Goal: Entertainment & Leisure: Consume media (video, audio)

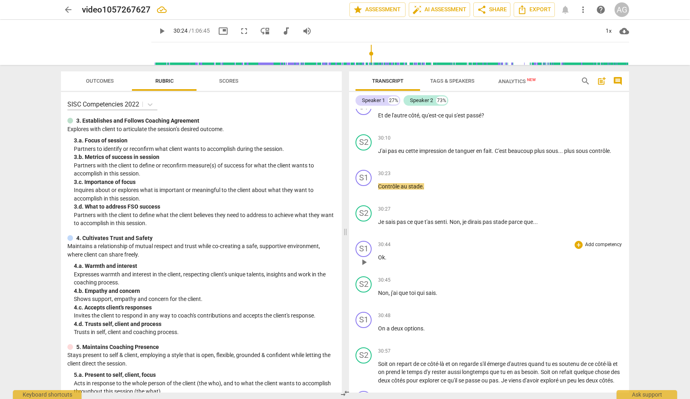
scroll to position [3378, 0]
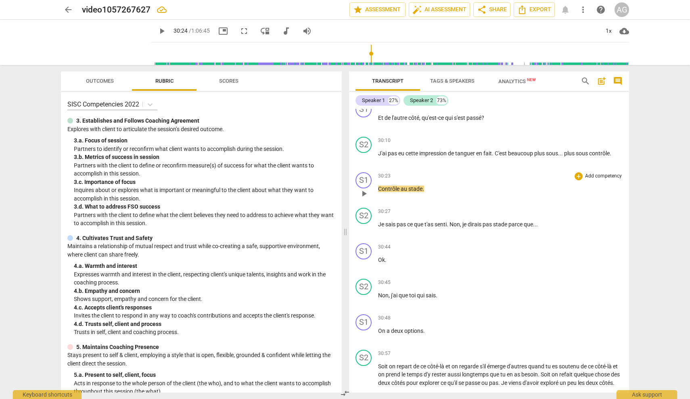
click at [365, 189] on span "play_arrow" at bounding box center [364, 194] width 10 height 10
click at [363, 189] on span "pause" at bounding box center [364, 194] width 10 height 10
click at [365, 153] on span "play_arrow" at bounding box center [364, 158] width 10 height 10
click at [366, 189] on span "pause" at bounding box center [364, 194] width 10 height 10
click at [366, 189] on span "play_arrow" at bounding box center [364, 194] width 10 height 10
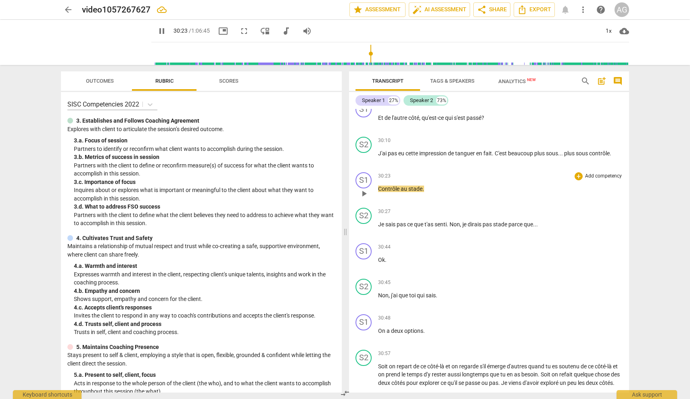
type input "1824"
click at [70, 9] on span "arrow_back" at bounding box center [68, 10] width 10 height 10
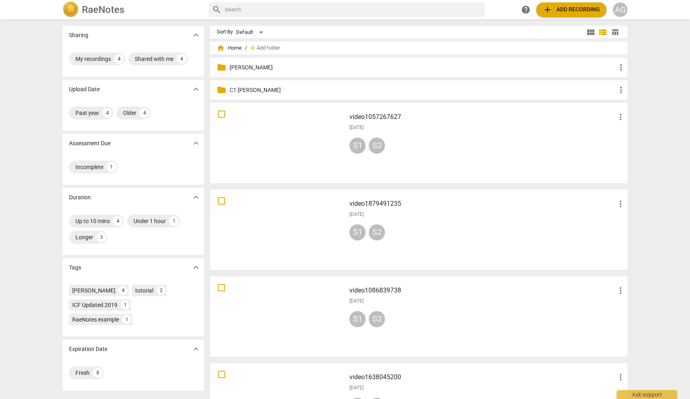
click at [307, 149] on div at bounding box center [278, 143] width 130 height 75
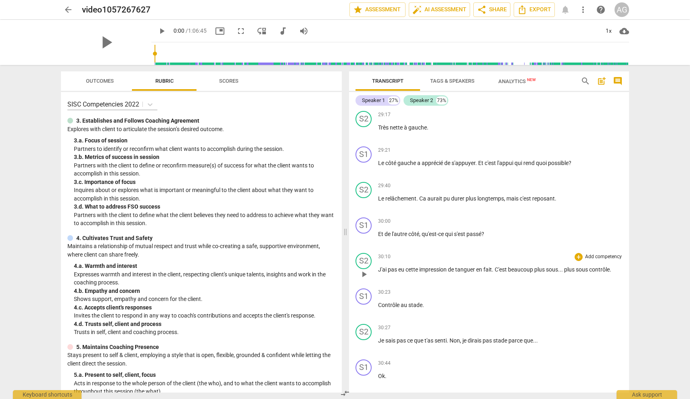
scroll to position [3267, 0]
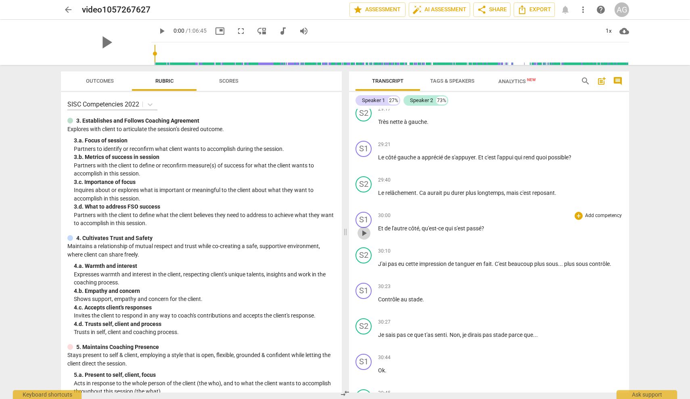
click at [363, 228] on span "play_arrow" at bounding box center [364, 233] width 10 height 10
click at [365, 299] on span "pause" at bounding box center [364, 304] width 10 height 10
type input "1841"
drag, startPoint x: 418, startPoint y: 284, endPoint x: 429, endPoint y: 284, distance: 10.5
click at [410, 296] on span "stade" at bounding box center [415, 299] width 14 height 6
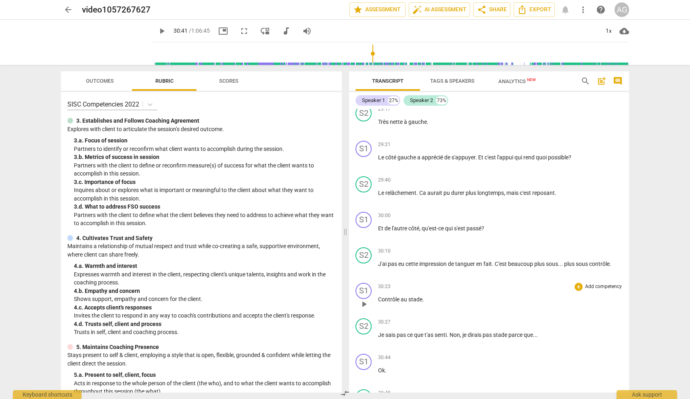
click at [410, 296] on span "." at bounding box center [424, 299] width 2 height 6
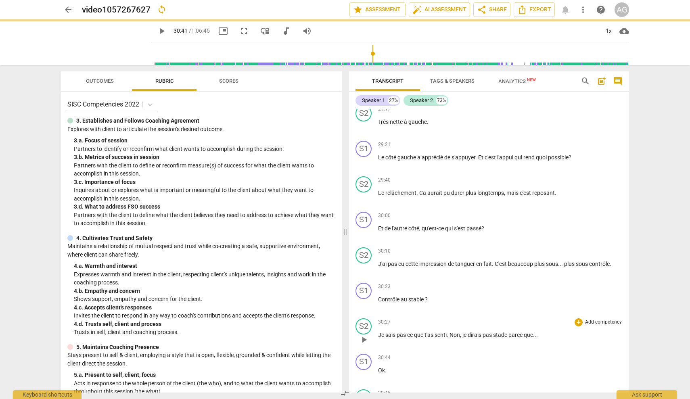
click at [380, 332] on span "Je" at bounding box center [381, 335] width 7 height 6
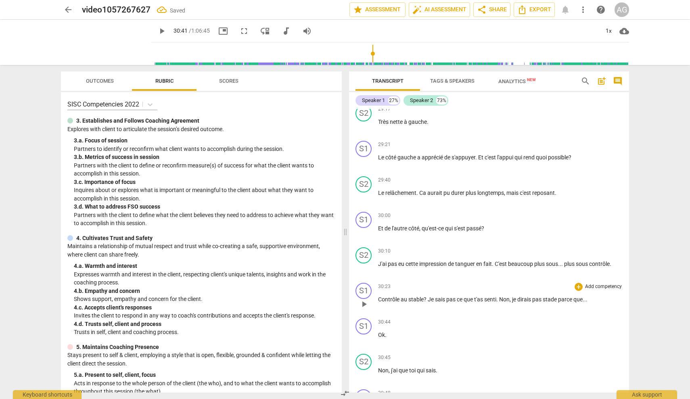
drag, startPoint x: 500, startPoint y: 282, endPoint x: 520, endPoint y: 289, distance: 21.1
click at [410, 296] on span "." at bounding box center [497, 299] width 3 height 6
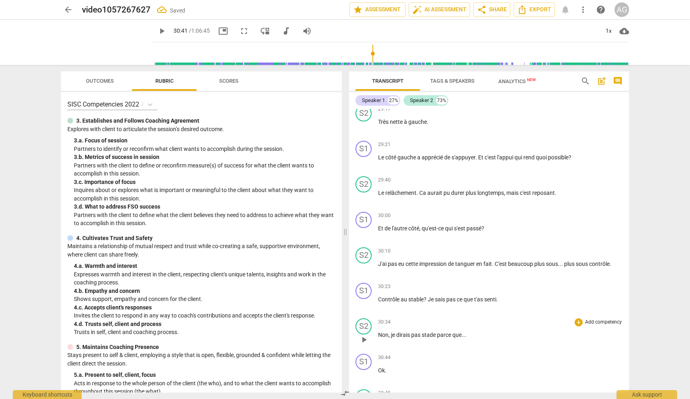
click at [365, 335] on span "play_arrow" at bounding box center [364, 340] width 10 height 10
click at [410, 332] on span "stade" at bounding box center [429, 335] width 15 height 6
type input "1836"
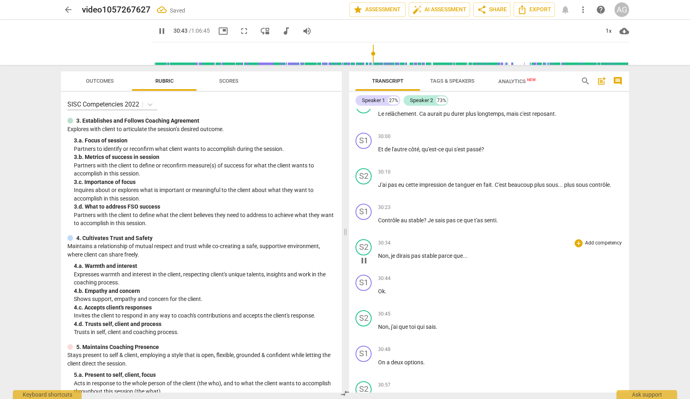
scroll to position [3349, 0]
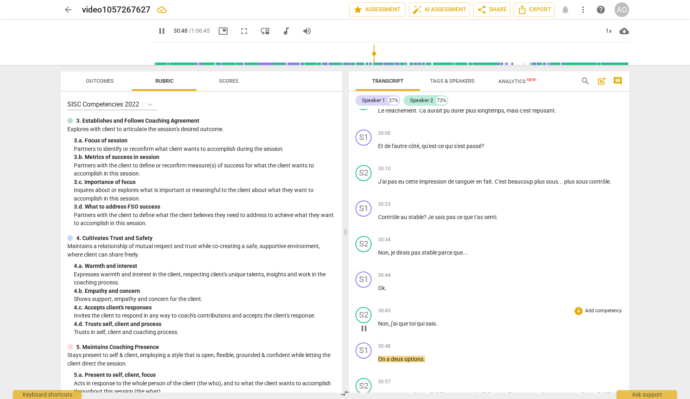
click at [378, 323] on div "play_arrow pause" at bounding box center [368, 328] width 21 height 10
drag, startPoint x: 378, startPoint y: 307, endPoint x: 383, endPoint y: 307, distance: 5.2
click at [379, 320] on span "Non" at bounding box center [383, 323] width 10 height 6
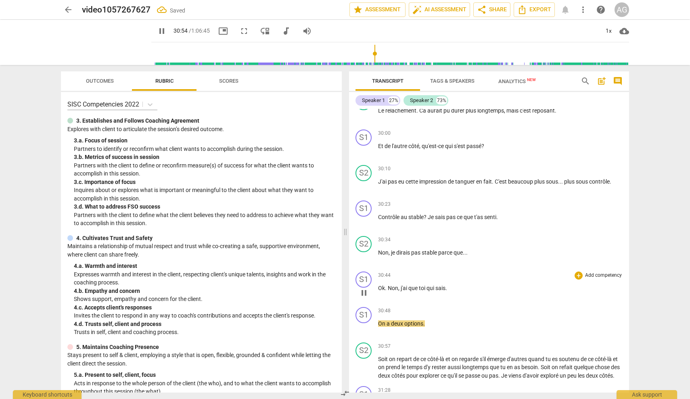
drag, startPoint x: 364, startPoint y: 276, endPoint x: 382, endPoint y: 276, distance: 18.2
click at [364, 288] on span "pause" at bounding box center [364, 293] width 10 height 10
type input "1855"
drag, startPoint x: 411, startPoint y: 273, endPoint x: 416, endPoint y: 273, distance: 5.2
click at [410, 285] on span "que" at bounding box center [413, 288] width 10 height 6
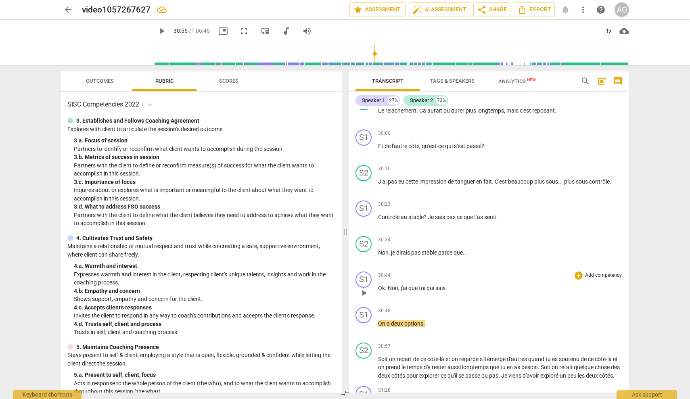
drag, startPoint x: 409, startPoint y: 273, endPoint x: 454, endPoint y: 275, distance: 45.3
click at [410, 285] on span "que" at bounding box center [413, 288] width 10 height 6
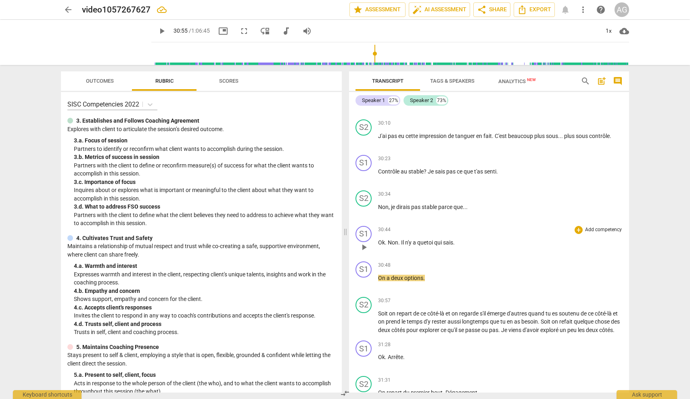
scroll to position [3412, 0]
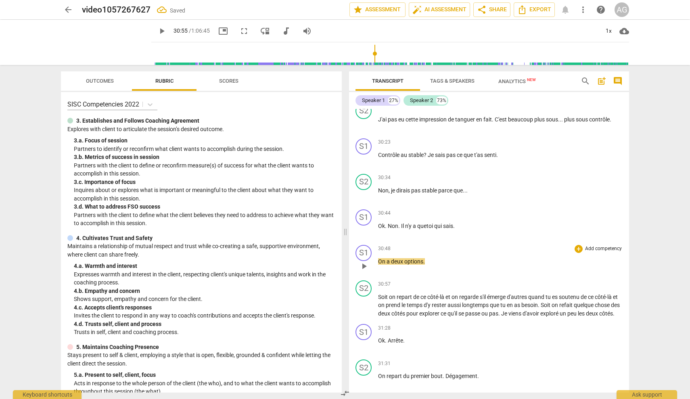
drag, startPoint x: 362, startPoint y: 248, endPoint x: 366, endPoint y: 248, distance: 4.1
click at [363, 261] on span "play_arrow" at bounding box center [364, 266] width 10 height 10
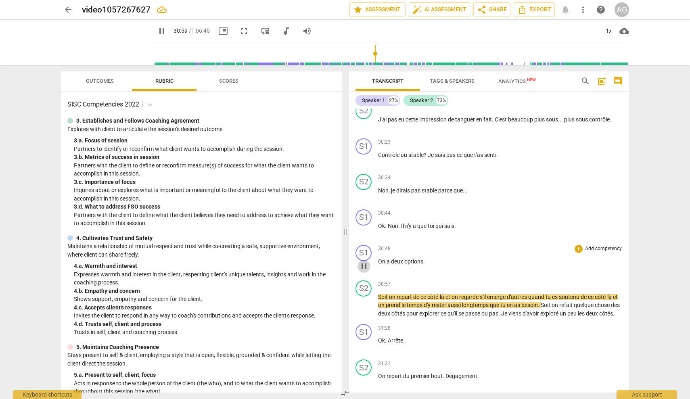
click at [365, 261] on span "pause" at bounding box center [364, 266] width 10 height 10
click at [363, 261] on span "play_arrow" at bounding box center [364, 266] width 10 height 10
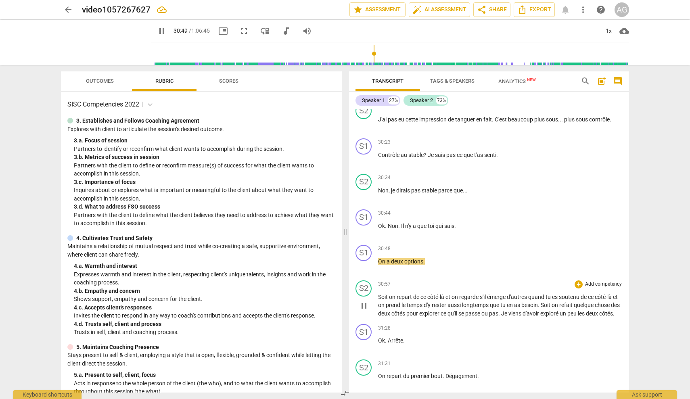
click at [368, 301] on span "pause" at bounding box center [364, 306] width 10 height 10
type input "1850"
click at [410, 294] on span "émerge" at bounding box center [497, 297] width 20 height 6
drag, startPoint x: 538, startPoint y: 279, endPoint x: 546, endPoint y: 281, distance: 7.8
click at [410, 294] on span "d'autres" at bounding box center [523, 297] width 21 height 6
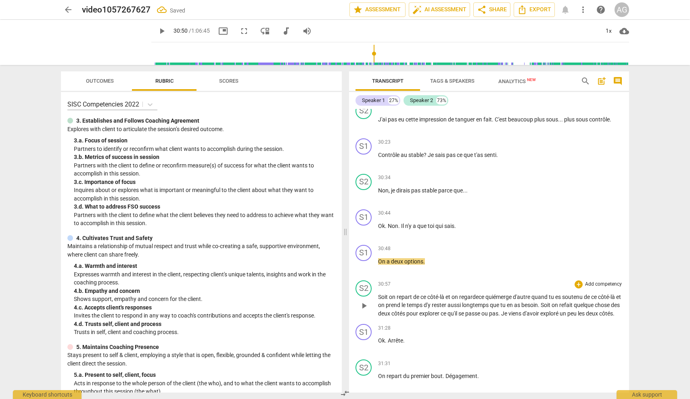
click at [410, 294] on span "soutenu" at bounding box center [573, 297] width 22 height 6
click at [366, 305] on span "play_arrow" at bounding box center [364, 310] width 10 height 10
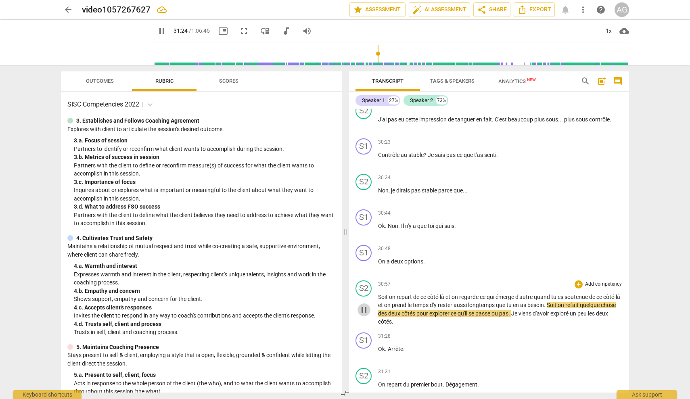
drag, startPoint x: 366, startPoint y: 291, endPoint x: 373, endPoint y: 287, distance: 8.1
click at [366, 305] on span "pause" at bounding box center [364, 310] width 10 height 10
click at [362, 305] on span "play_arrow" at bounding box center [364, 310] width 10 height 10
click at [362, 305] on span "pause" at bounding box center [364, 310] width 10 height 10
type input "1887"
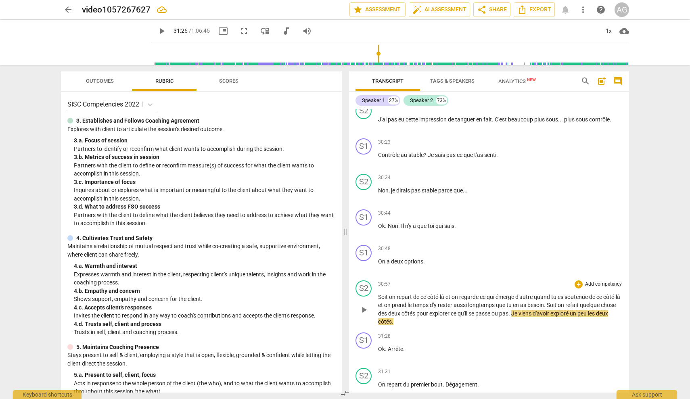
drag, startPoint x: 379, startPoint y: 281, endPoint x: 384, endPoint y: 281, distance: 4.5
click at [379, 294] on span "Soit" at bounding box center [383, 297] width 11 height 6
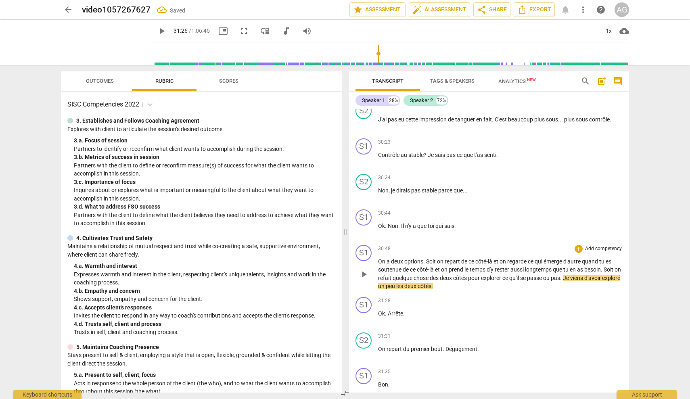
click at [410, 275] on span "Je" at bounding box center [566, 278] width 7 height 6
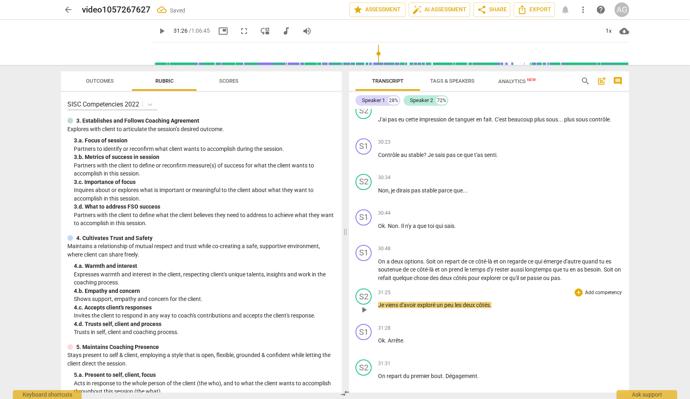
click at [410, 302] on span "d'avoir" at bounding box center [409, 305] width 18 height 6
click at [410, 302] on span "exploré" at bounding box center [419, 305] width 19 height 6
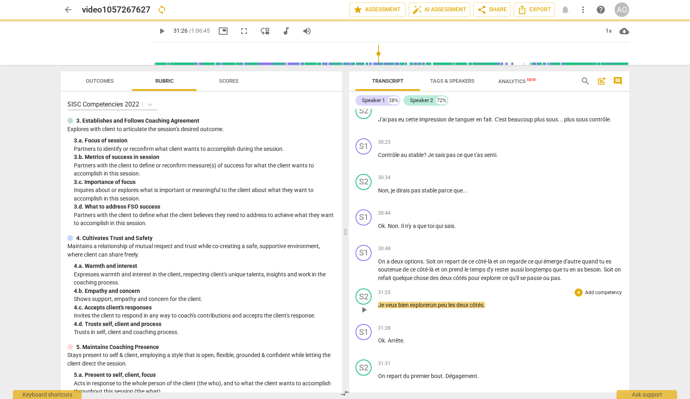
click at [364, 305] on span "play_arrow" at bounding box center [364, 310] width 10 height 10
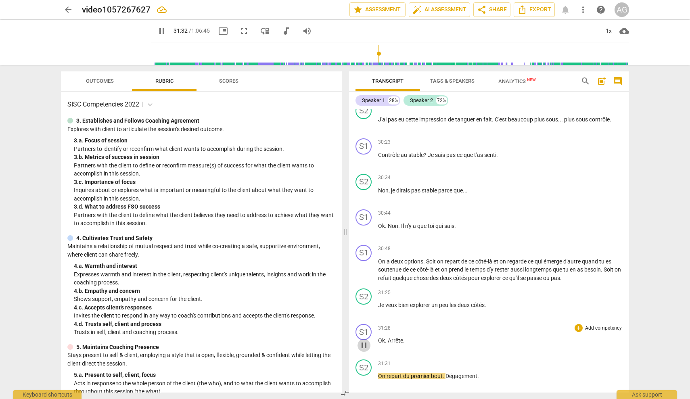
drag, startPoint x: 363, startPoint y: 328, endPoint x: 383, endPoint y: 322, distance: 20.4
click at [363, 341] on span "pause" at bounding box center [364, 346] width 10 height 10
type input "1892"
click at [409, 337] on p "Ok . Arrête ." at bounding box center [500, 341] width 245 height 8
click at [379, 363] on span "On" at bounding box center [382, 376] width 8 height 6
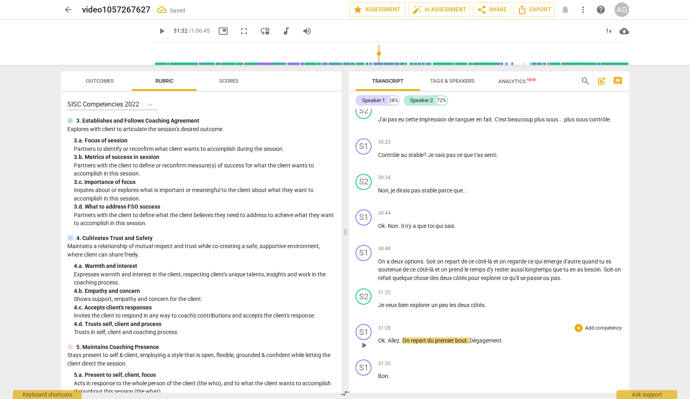
click at [365, 341] on span "play_arrow" at bounding box center [364, 346] width 10 height 10
click at [363, 341] on span "pause" at bounding box center [364, 346] width 10 height 10
type input "1898"
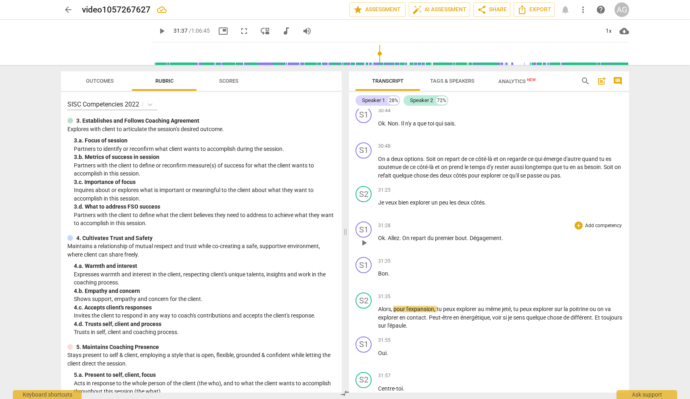
scroll to position [3514, 0]
drag, startPoint x: 468, startPoint y: 219, endPoint x: 476, endPoint y: 223, distance: 8.9
click at [410, 234] on span "." at bounding box center [468, 237] width 3 height 6
click at [367, 238] on span "play_arrow" at bounding box center [364, 243] width 10 height 10
click at [366, 238] on span "pause" at bounding box center [364, 243] width 10 height 10
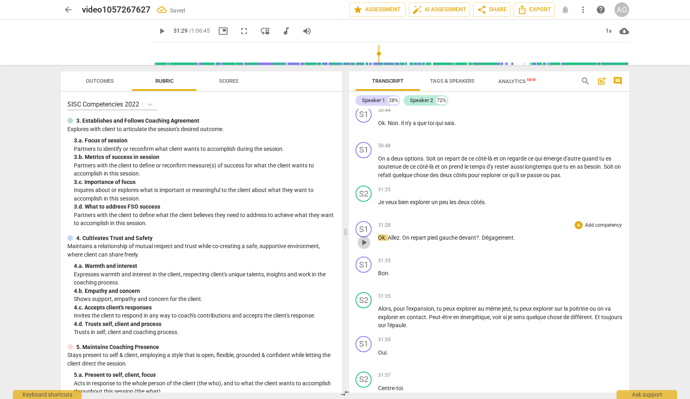
click at [367, 238] on span "play_arrow" at bounding box center [364, 243] width 10 height 10
drag, startPoint x: 484, startPoint y: 223, endPoint x: 525, endPoint y: 224, distance: 41.6
click at [410, 234] on p "Ok . Allez . On repart pied gauche devant ? . Dégagement ." at bounding box center [500, 238] width 245 height 8
type input "1898"
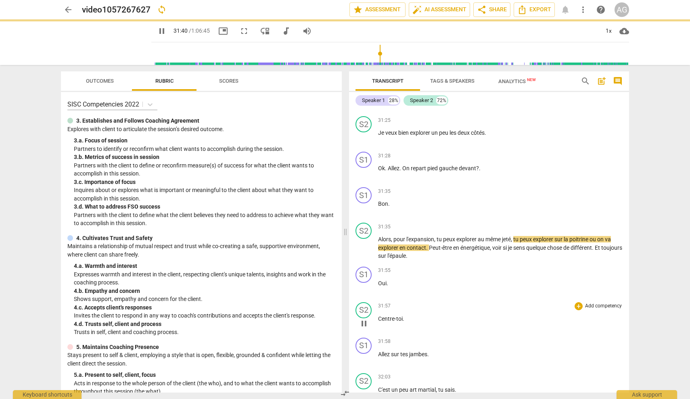
scroll to position [3587, 0]
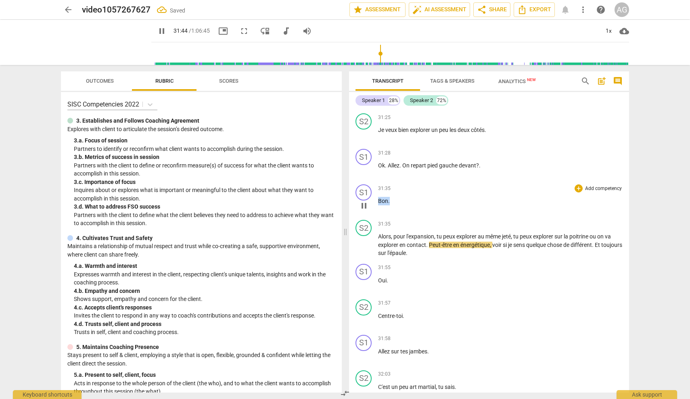
drag, startPoint x: 394, startPoint y: 185, endPoint x: 378, endPoint y: 184, distance: 16.2
click at [378, 184] on div "S1 play_arrow pause 31:35 + Add competency keyboard_arrow_right Bon ." at bounding box center [489, 199] width 280 height 36
type input "1906"
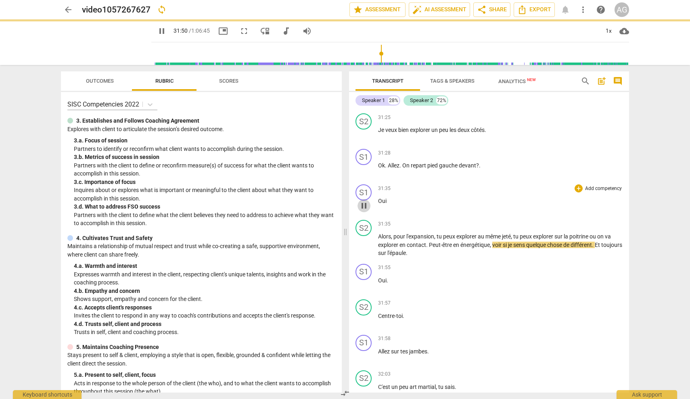
click at [363, 201] on span "pause" at bounding box center [364, 206] width 10 height 10
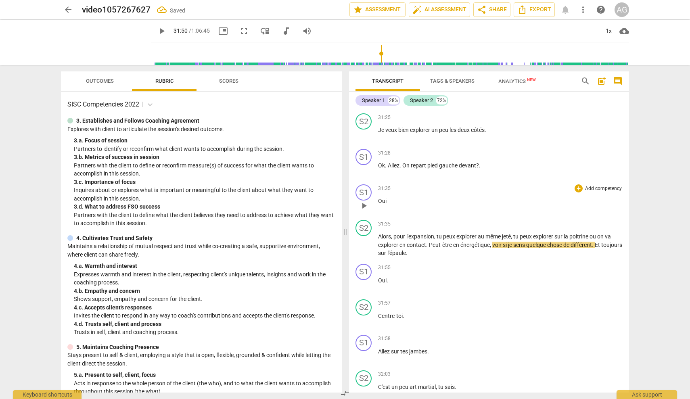
drag, startPoint x: 375, startPoint y: 172, endPoint x: 380, endPoint y: 172, distance: 5.2
click at [376, 184] on div "S1 play_arrow pause" at bounding box center [367, 198] width 23 height 29
click at [378, 201] on div "play_arrow pause" at bounding box center [368, 206] width 21 height 10
click at [379, 198] on span "Oui" at bounding box center [382, 201] width 8 height 6
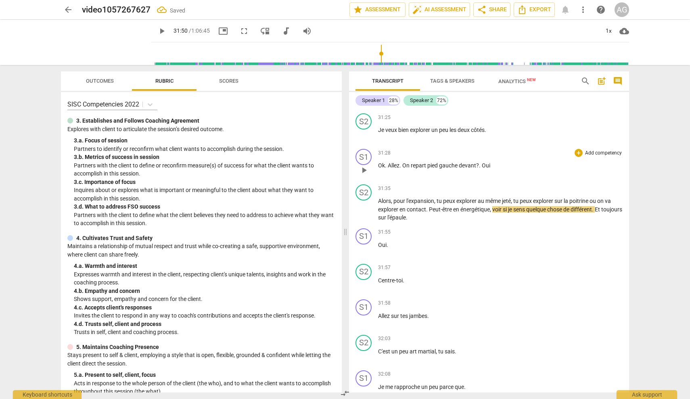
click at [410, 162] on span "Oui" at bounding box center [486, 165] width 8 height 6
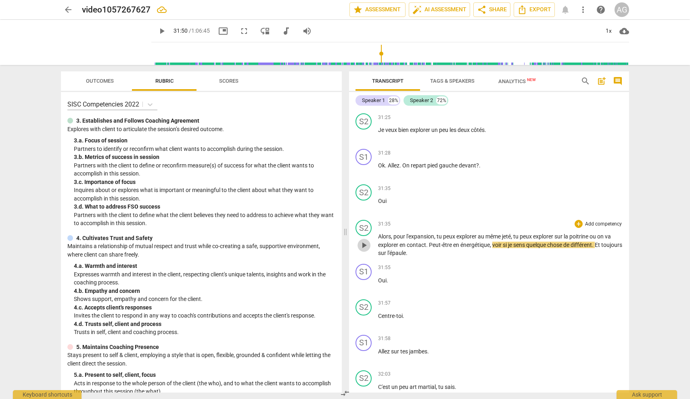
click at [364, 241] on span "play_arrow" at bounding box center [364, 246] width 10 height 10
click at [367, 241] on span "pause" at bounding box center [364, 246] width 10 height 10
click at [366, 241] on span "play_arrow" at bounding box center [364, 246] width 10 height 10
drag, startPoint x: 366, startPoint y: 230, endPoint x: 389, endPoint y: 228, distance: 23.0
click at [366, 241] on span "pause" at bounding box center [364, 246] width 10 height 10
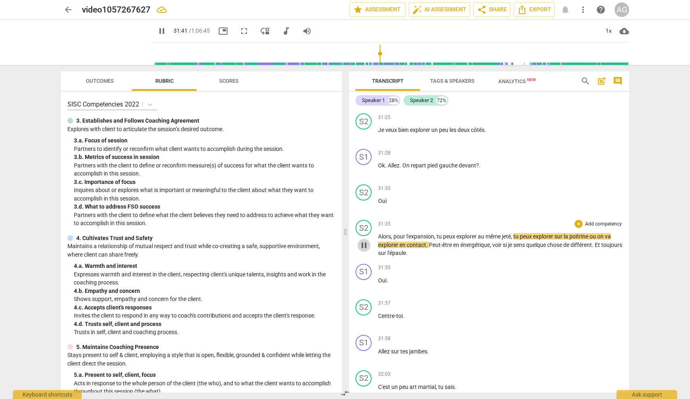
type input "1902"
click at [410, 233] on span "," at bounding box center [435, 236] width 2 height 6
drag, startPoint x: 482, startPoint y: 222, endPoint x: 515, endPoint y: 220, distance: 32.3
click at [410, 232] on p "Alors , pour l'exploration, tu peux explorer au même jeté , tu peux explorer su…" at bounding box center [500, 244] width 245 height 25
click at [366, 241] on span "play_arrow" at bounding box center [364, 246] width 10 height 10
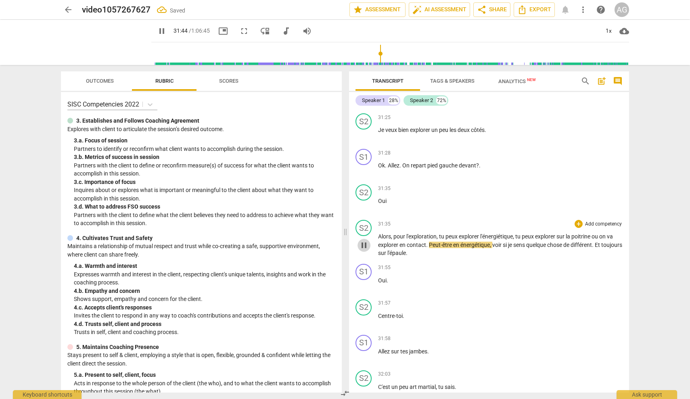
click at [368, 241] on span "pause" at bounding box center [364, 246] width 10 height 10
click at [368, 241] on span "play_arrow" at bounding box center [364, 246] width 10 height 10
click at [410, 242] on span "Peut-être" at bounding box center [441, 245] width 24 height 6
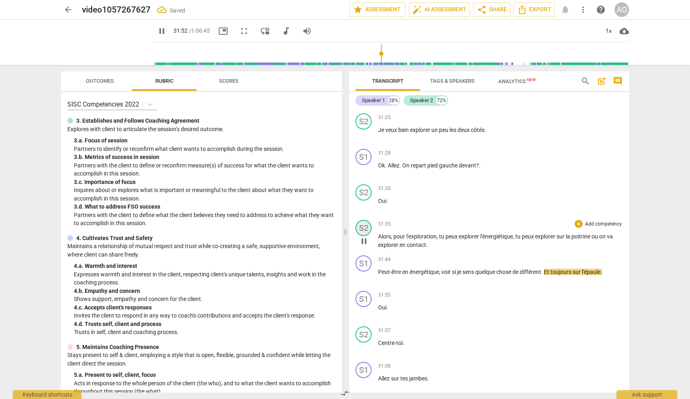
click at [365, 220] on div "S2" at bounding box center [364, 228] width 16 height 16
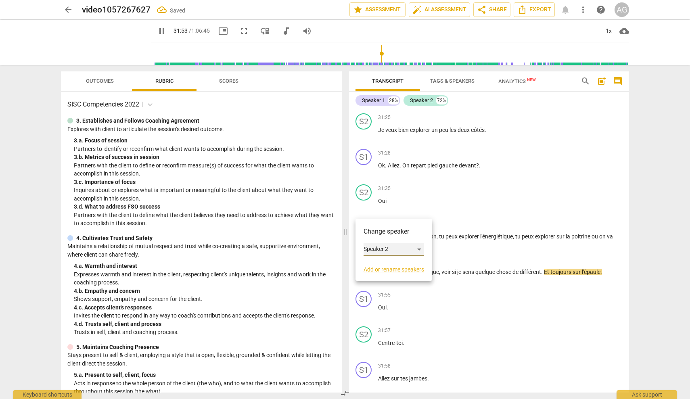
click at [410, 247] on div "Speaker 2" at bounding box center [394, 249] width 61 height 13
click at [381, 235] on li "Speaker 1" at bounding box center [394, 233] width 61 height 15
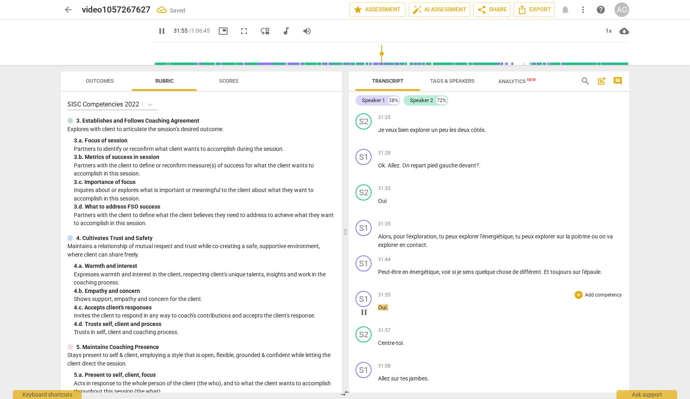
click at [410, 297] on div "31:55 + Add competency keyboard_arrow_right Oui ." at bounding box center [500, 305] width 245 height 29
drag, startPoint x: 604, startPoint y: 255, endPoint x: 619, endPoint y: 257, distance: 15.5
click at [410, 268] on p "Peut-être en énergétique , voir si je sens quelque chose de différent . Et touj…" at bounding box center [500, 272] width 245 height 8
type input "1918"
click at [366, 236] on span "pause" at bounding box center [364, 241] width 10 height 10
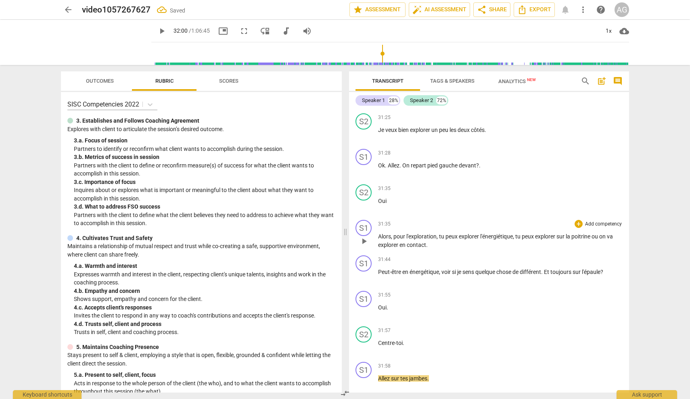
click at [366, 236] on span "play_arrow" at bounding box center [364, 241] width 10 height 10
click at [368, 236] on span "pause" at bounding box center [364, 241] width 10 height 10
type input "1905"
click at [410, 233] on span "va" at bounding box center [610, 236] width 6 height 6
drag, startPoint x: 610, startPoint y: 222, endPoint x: 620, endPoint y: 222, distance: 10.5
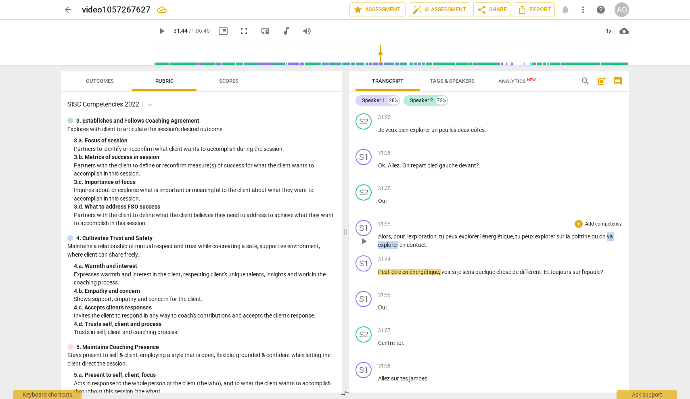
click at [410, 222] on div "S1 play_arrow pause 31:35 + Add competency keyboard_arrow_right Alors , pour l'…" at bounding box center [489, 235] width 280 height 36
drag, startPoint x: 547, startPoint y: 257, endPoint x: 561, endPoint y: 257, distance: 14.1
click at [410, 269] on span "Et" at bounding box center [547, 272] width 6 height 6
click at [369, 255] on div "S1" at bounding box center [364, 263] width 16 height 16
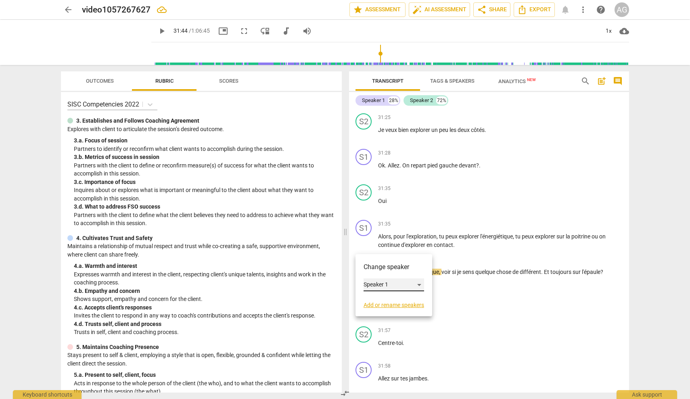
click at [381, 283] on div "Speaker 1" at bounding box center [394, 284] width 61 height 13
click at [387, 300] on li "Speaker 2" at bounding box center [394, 300] width 61 height 15
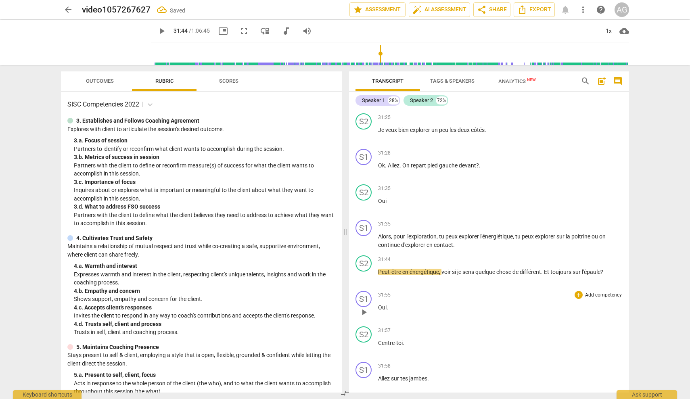
click at [410, 291] on div "31:55 + Add competency keyboard_arrow_right" at bounding box center [500, 295] width 245 height 8
drag, startPoint x: 548, startPoint y: 257, endPoint x: 557, endPoint y: 257, distance: 9.7
click at [410, 269] on span "Et" at bounding box center [547, 272] width 6 height 6
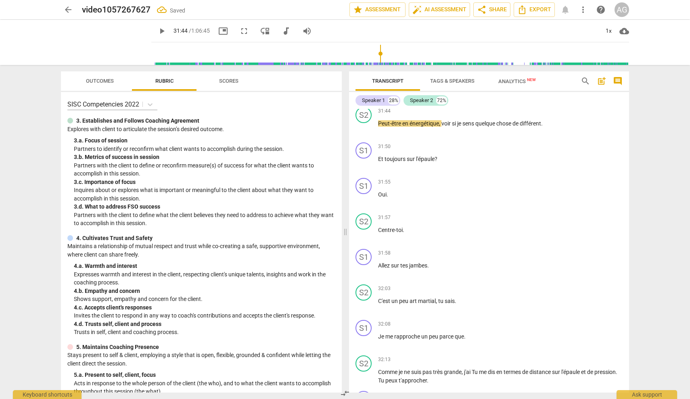
scroll to position [3738, 0]
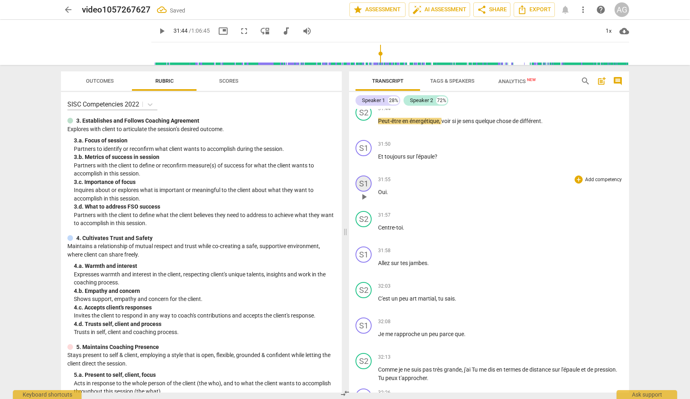
click at [367, 176] on div "S1" at bounding box center [364, 184] width 16 height 16
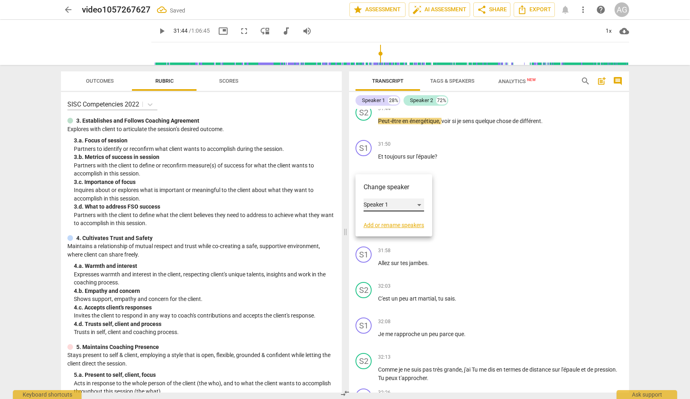
click at [379, 201] on div "Speaker 1" at bounding box center [394, 205] width 61 height 13
click at [388, 217] on li "Speaker 2" at bounding box center [394, 220] width 61 height 15
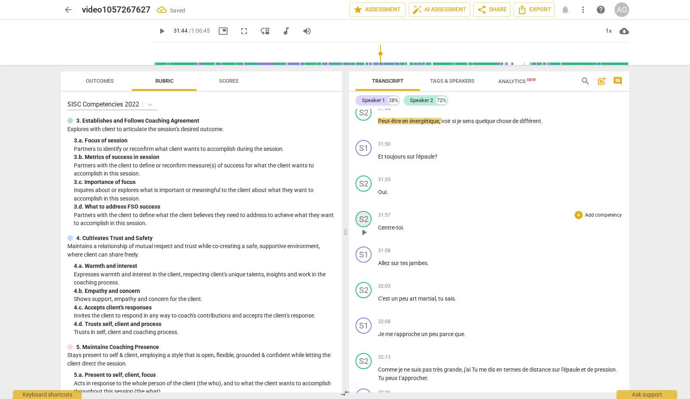
click at [366, 211] on div "S2" at bounding box center [364, 219] width 16 height 16
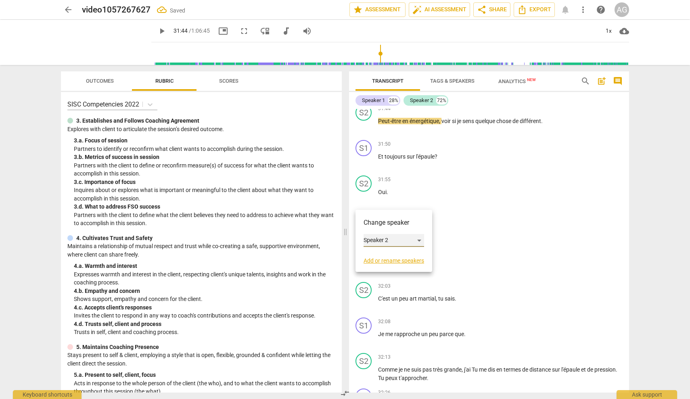
click at [392, 238] on div "Speaker 2" at bounding box center [394, 240] width 61 height 13
click at [383, 226] on li "Speaker 1" at bounding box center [394, 225] width 61 height 15
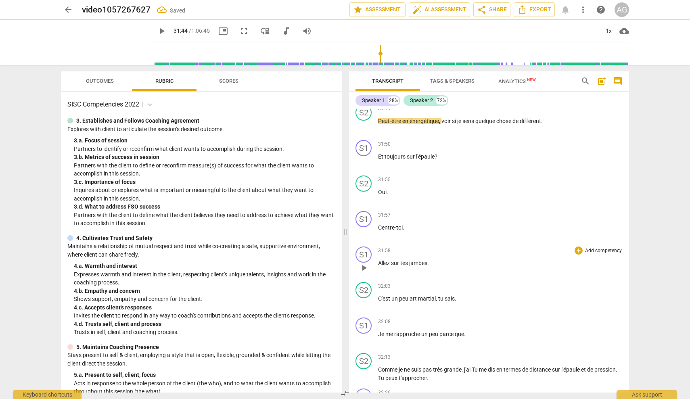
click at [379, 260] on span "Allez" at bounding box center [384, 263] width 13 height 6
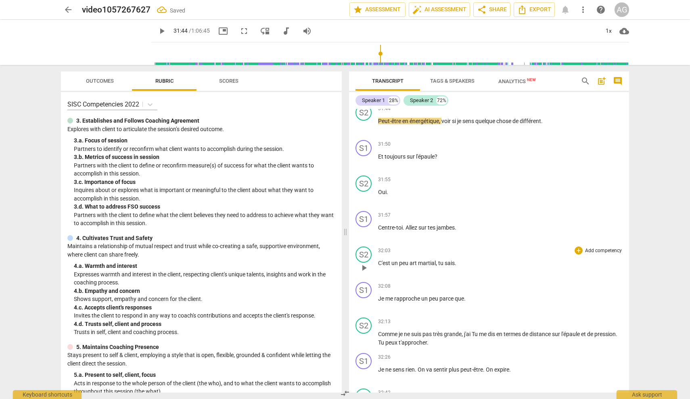
drag, startPoint x: 379, startPoint y: 245, endPoint x: 416, endPoint y: 247, distance: 36.8
click at [379, 260] on span "C'est" at bounding box center [384, 263] width 13 height 6
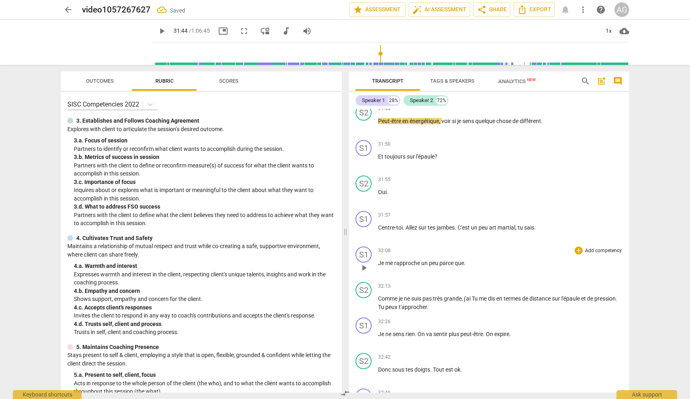
click at [379, 260] on span "Je" at bounding box center [381, 263] width 7 height 6
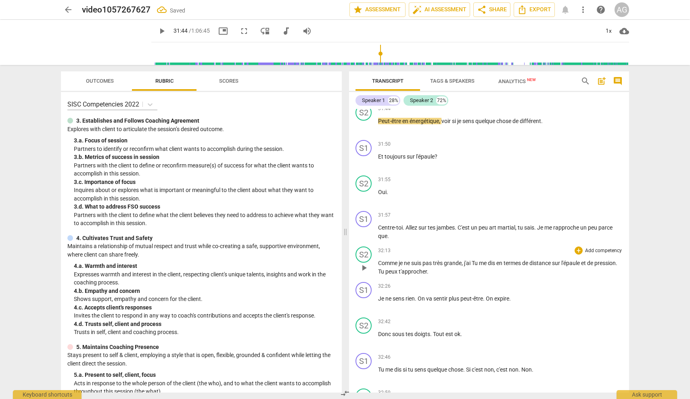
click at [379, 260] on span "Comme" at bounding box center [388, 263] width 21 height 6
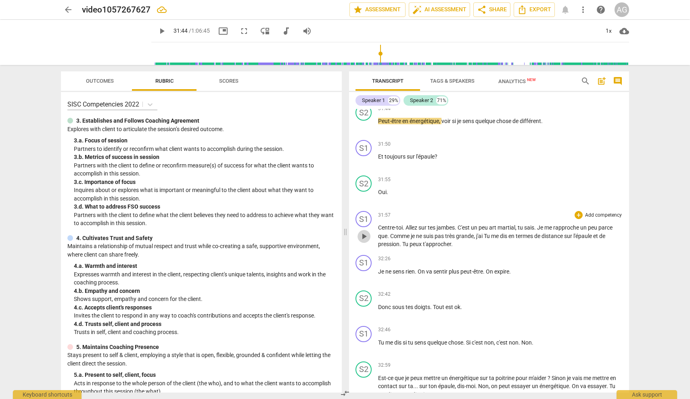
click at [366, 232] on span "play_arrow" at bounding box center [364, 237] width 10 height 10
drag, startPoint x: 364, startPoint y: 218, endPoint x: 385, endPoint y: 219, distance: 20.6
click at [363, 232] on span "pause" at bounding box center [364, 237] width 10 height 10
type input "1922"
drag, startPoint x: 406, startPoint y: 211, endPoint x: 418, endPoint y: 213, distance: 12.6
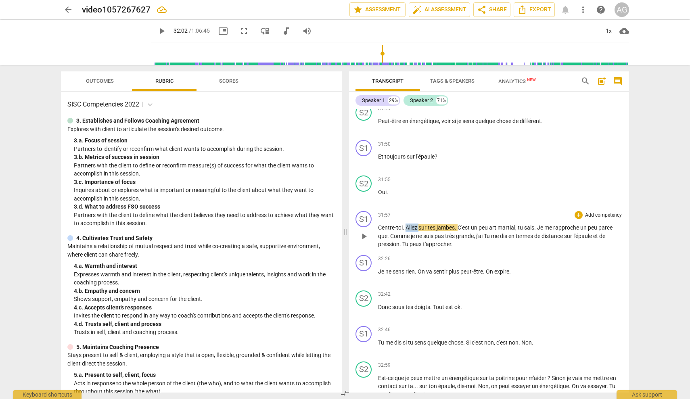
click at [410, 224] on span "Allez" at bounding box center [412, 227] width 13 height 6
drag, startPoint x: 368, startPoint y: 219, endPoint x: 382, endPoint y: 221, distance: 14.7
click at [368, 232] on span "play_arrow" at bounding box center [364, 237] width 10 height 10
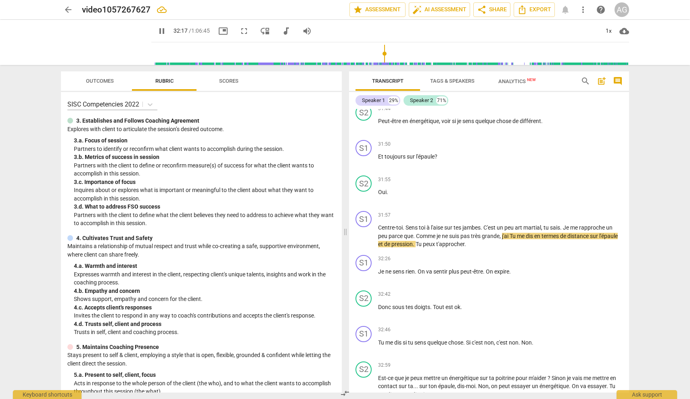
click at [364, 232] on span "pause" at bounding box center [364, 237] width 10 height 10
type input "1938"
drag, startPoint x: 437, startPoint y: 221, endPoint x: 414, endPoint y: 220, distance: 23.0
click at [410, 224] on p "Centre-toi . Sens toi à l'aise sur tes jambes . C'est un peu art martial , tu s…" at bounding box center [500, 236] width 245 height 25
click at [410, 233] on span "j'ai" at bounding box center [483, 236] width 8 height 6
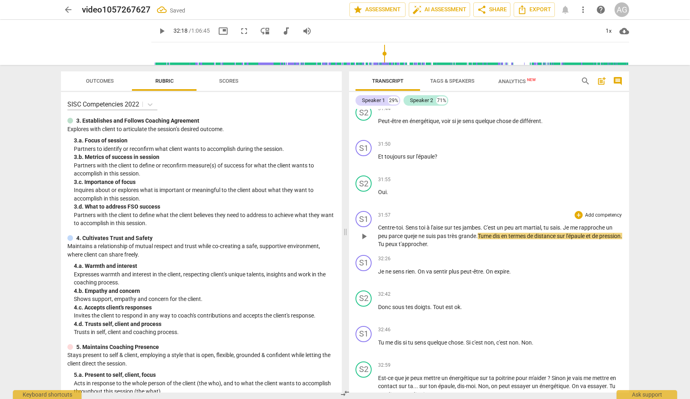
click at [363, 232] on span "play_arrow" at bounding box center [364, 237] width 10 height 10
click at [404, 241] on span "Tu" at bounding box center [405, 244] width 7 height 6
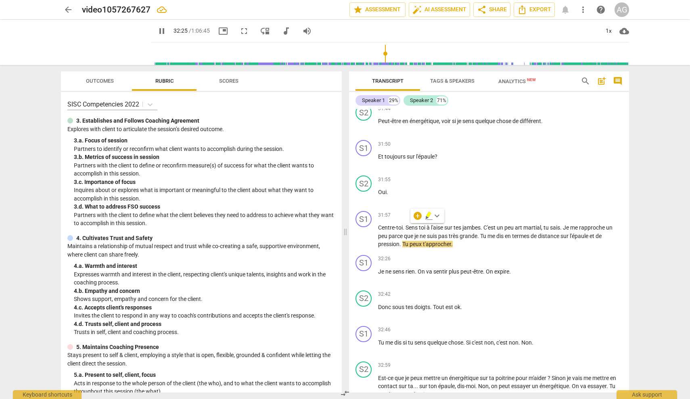
click at [403, 241] on span "Tu" at bounding box center [405, 244] width 7 height 6
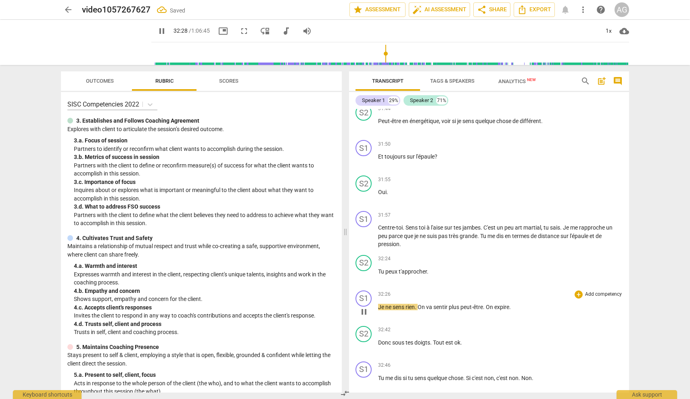
click at [379, 304] on span "Je" at bounding box center [381, 307] width 7 height 6
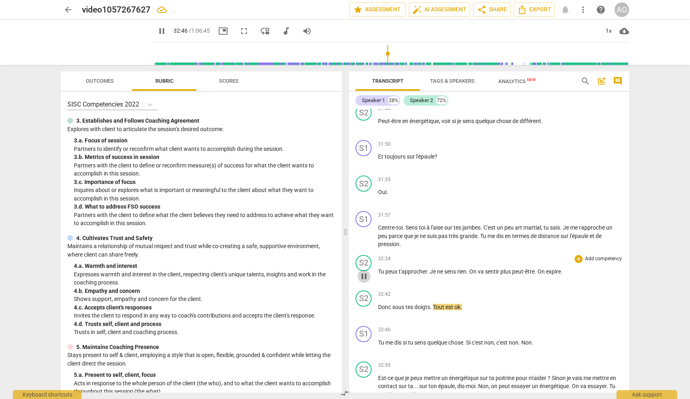
click at [364, 272] on span "pause" at bounding box center [364, 277] width 10 height 10
type input "1966"
drag, startPoint x: 565, startPoint y: 253, endPoint x: 577, endPoint y: 255, distance: 13.0
click at [410, 268] on p "Tu peux t'approcher . Je ne sens rien . On va sentir plus peut-être . On expire…" at bounding box center [500, 272] width 245 height 8
drag, startPoint x: 431, startPoint y: 288, endPoint x: 378, endPoint y: 288, distance: 53.3
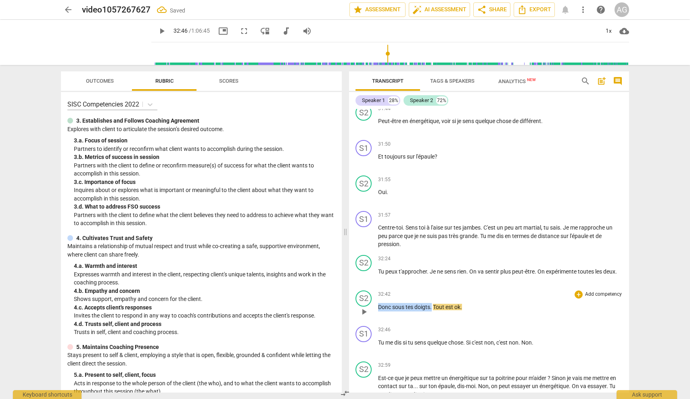
click at [378, 303] on p "Donc sous tes doigts . Tout est ok ." at bounding box center [500, 307] width 245 height 8
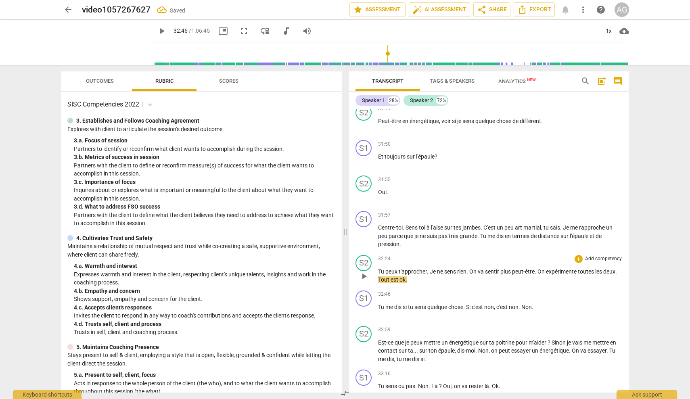
click at [410, 268] on span "Je" at bounding box center [433, 271] width 7 height 6
click at [410, 268] on span "On" at bounding box center [473, 271] width 8 height 6
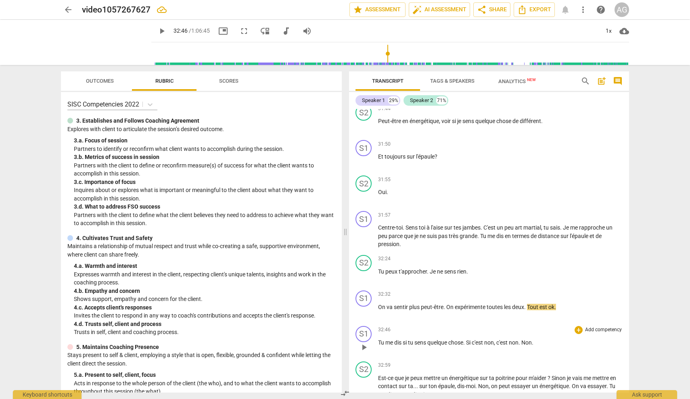
click at [380, 339] on span "Tu" at bounding box center [381, 342] width 7 height 6
click at [377, 342] on div "play_arrow pause" at bounding box center [368, 347] width 21 height 10
click at [379, 339] on span "Tu" at bounding box center [381, 342] width 7 height 6
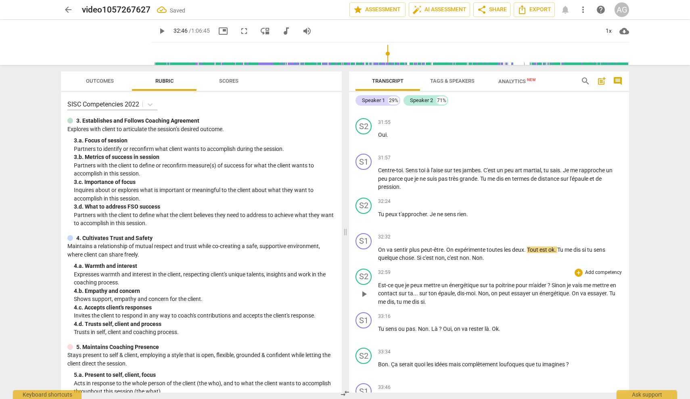
scroll to position [3797, 0]
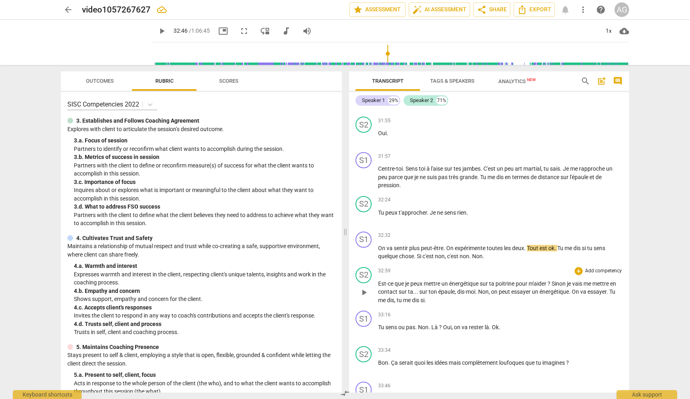
click at [366, 288] on span "play_arrow" at bounding box center [364, 293] width 10 height 10
click at [366, 288] on span "pause" at bounding box center [364, 293] width 10 height 10
type input "1987"
drag, startPoint x: 446, startPoint y: 268, endPoint x: 483, endPoint y: 270, distance: 36.7
click at [410, 280] on span "un" at bounding box center [445, 283] width 8 height 6
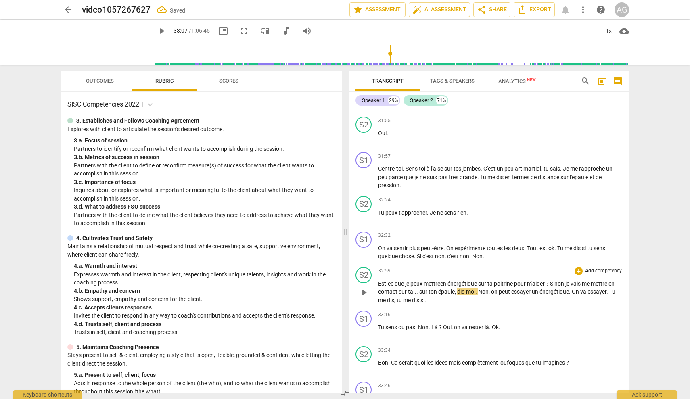
click at [410, 280] on span "?" at bounding box center [548, 283] width 4 height 6
drag, startPoint x: 417, startPoint y: 276, endPoint x: 399, endPoint y: 276, distance: 18.6
click at [399, 280] on p "Est-ce que je peux mettre e n énergétique sur ta poitrine pour voir ? Sinon je …" at bounding box center [500, 292] width 245 height 25
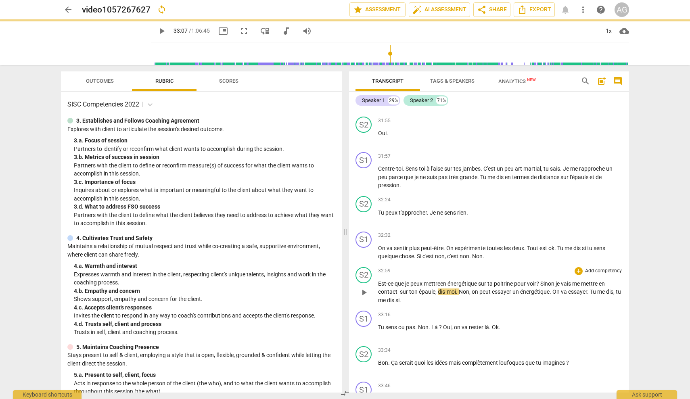
drag, startPoint x: 437, startPoint y: 274, endPoint x: 450, endPoint y: 275, distance: 12.5
click at [410, 280] on p "Est-ce que je peux mettre e n énergétique sur ta poitrine pour voir ? Sinon je …" at bounding box center [500, 292] width 245 height 25
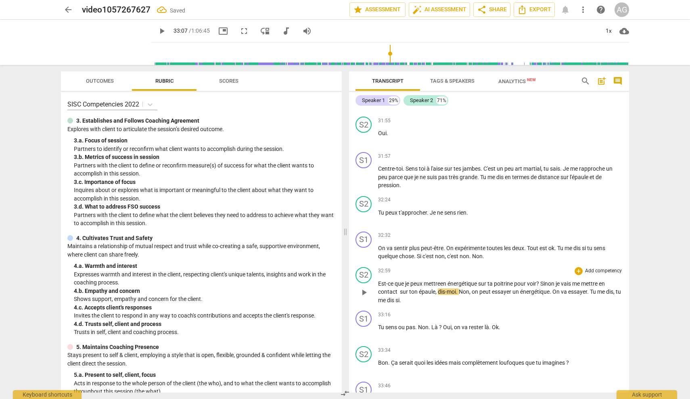
click at [410, 289] on span "Non" at bounding box center [464, 292] width 10 height 6
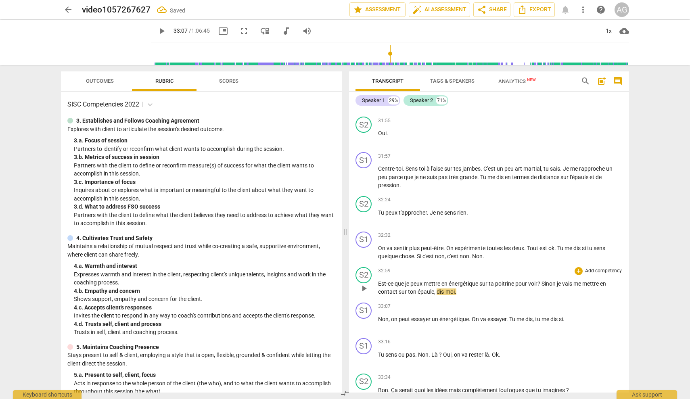
click at [379, 280] on span "Est-ce" at bounding box center [386, 283] width 17 height 6
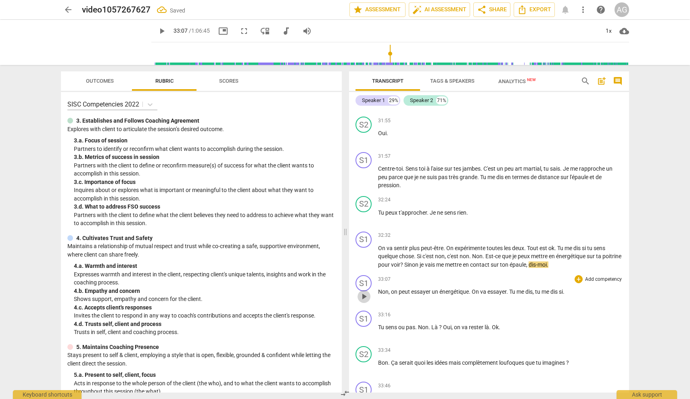
click at [365, 292] on span "play_arrow" at bounding box center [364, 297] width 10 height 10
click at [377, 291] on div "play_arrow pause" at bounding box center [368, 296] width 21 height 10
click at [378, 289] on span "Non" at bounding box center [383, 292] width 10 height 6
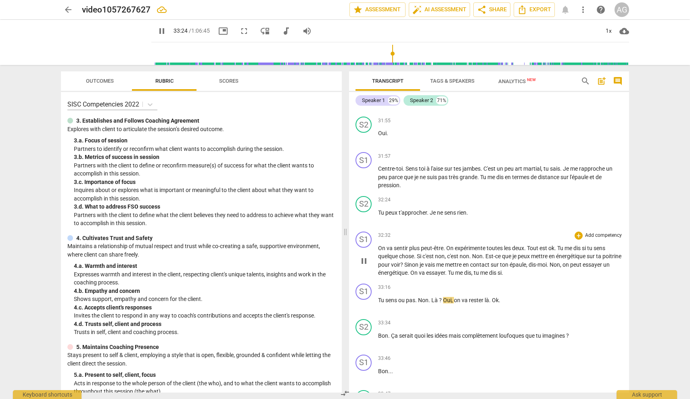
click at [364, 256] on span "pause" at bounding box center [364, 261] width 10 height 10
type input "2005"
click at [410, 249] on p "On va sentir plus peut-être . On expérimente toutes les deux . Tout est ok . Tu…" at bounding box center [500, 260] width 245 height 33
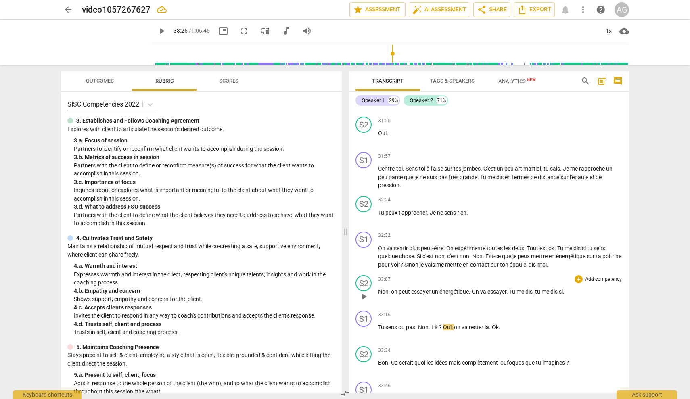
click at [410, 289] on span "On" at bounding box center [476, 292] width 8 height 6
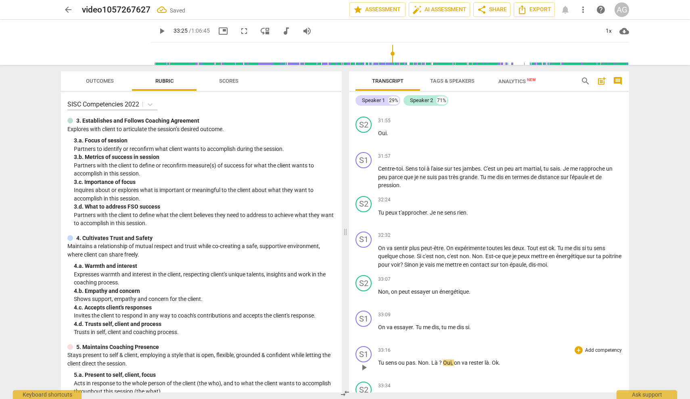
drag, startPoint x: 379, startPoint y: 344, endPoint x: 383, endPoint y: 343, distance: 4.9
click at [379, 360] on span "Tu" at bounding box center [381, 363] width 7 height 6
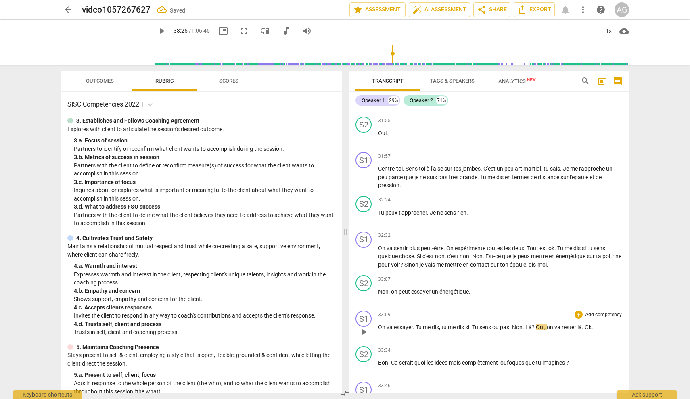
drag, startPoint x: 476, startPoint y: 311, endPoint x: 501, endPoint y: 311, distance: 25.0
click at [410, 324] on span "Tu" at bounding box center [475, 327] width 7 height 6
click at [362, 327] on span "play_arrow" at bounding box center [364, 332] width 10 height 10
drag, startPoint x: 546, startPoint y: 309, endPoint x: 550, endPoint y: 309, distance: 4.5
click at [410, 324] on span "," at bounding box center [543, 327] width 2 height 6
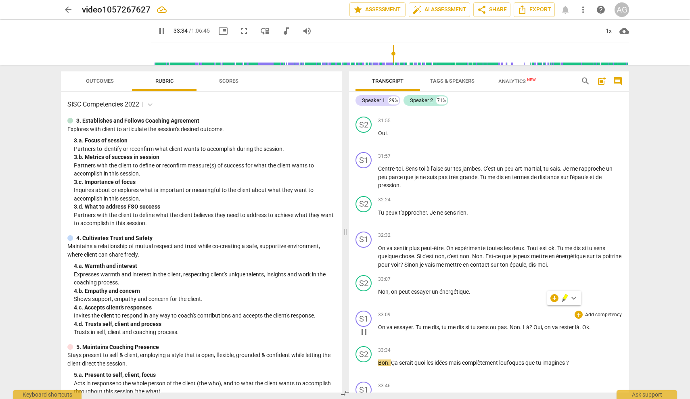
click at [410, 324] on span "Oui" at bounding box center [537, 327] width 8 height 6
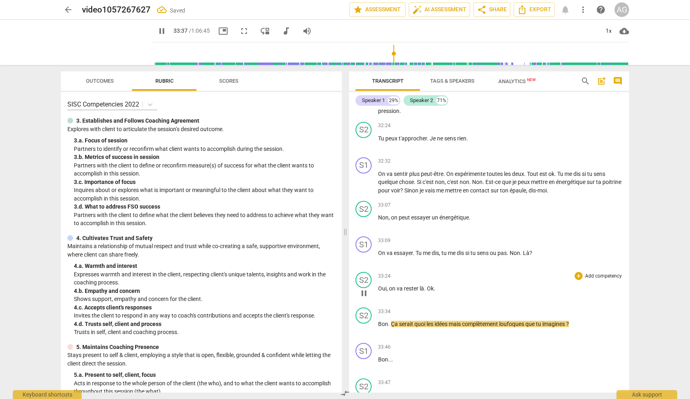
scroll to position [3877, 0]
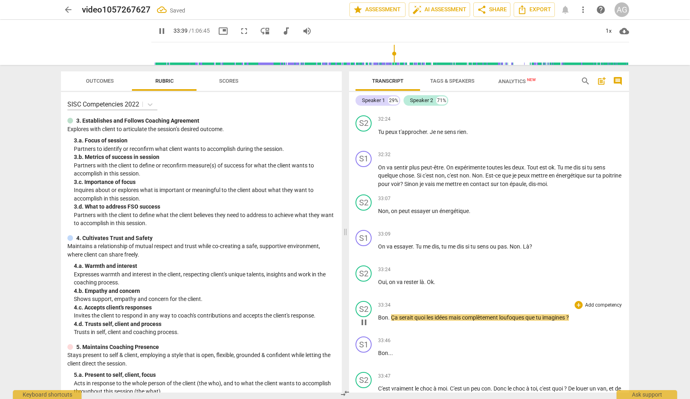
drag, startPoint x: 366, startPoint y: 302, endPoint x: 371, endPoint y: 301, distance: 4.5
click at [367, 318] on span "pause" at bounding box center [364, 323] width 10 height 10
type input "2020"
drag, startPoint x: 391, startPoint y: 299, endPoint x: 395, endPoint y: 299, distance: 4.1
click at [391, 314] on span "Ça" at bounding box center [395, 317] width 8 height 6
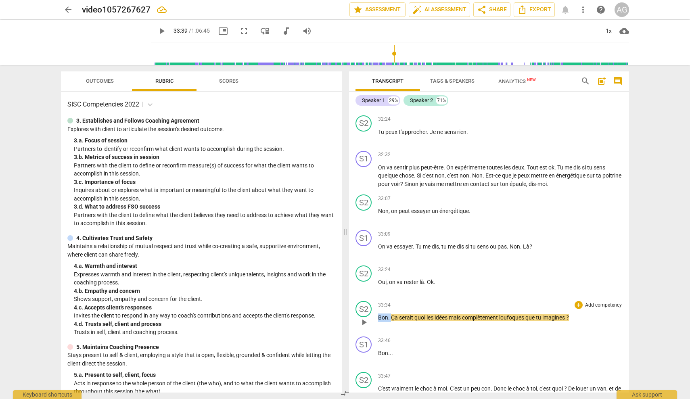
drag, startPoint x: 392, startPoint y: 299, endPoint x: 377, endPoint y: 299, distance: 15.4
click at [377, 299] on div "S2 play_arrow pause 33:34 + Add competency keyboard_arrow_right Bon . Ça serait…" at bounding box center [489, 316] width 280 height 36
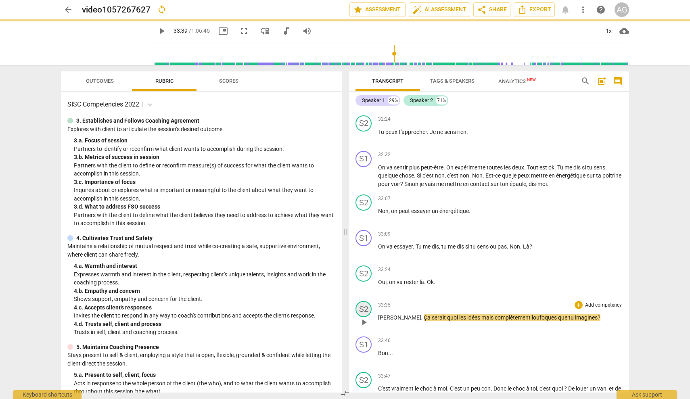
click at [366, 301] on div "S2" at bounding box center [364, 309] width 16 height 16
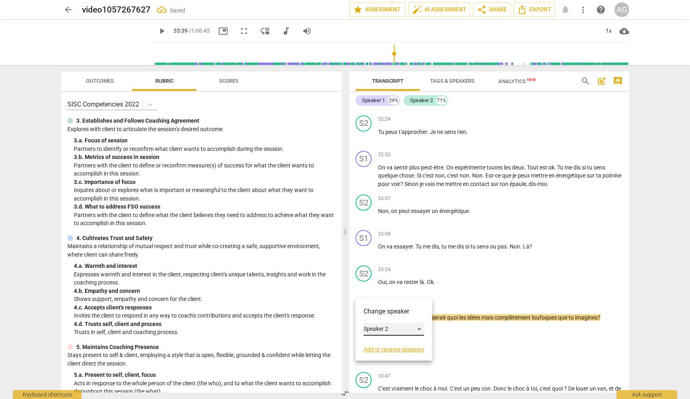
click at [386, 328] on div "Speaker 2" at bounding box center [394, 329] width 61 height 13
click at [387, 315] on li "Speaker 1" at bounding box center [394, 313] width 61 height 15
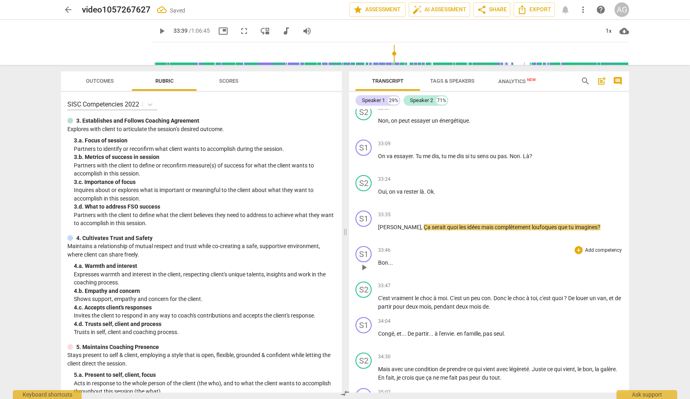
scroll to position [3974, 0]
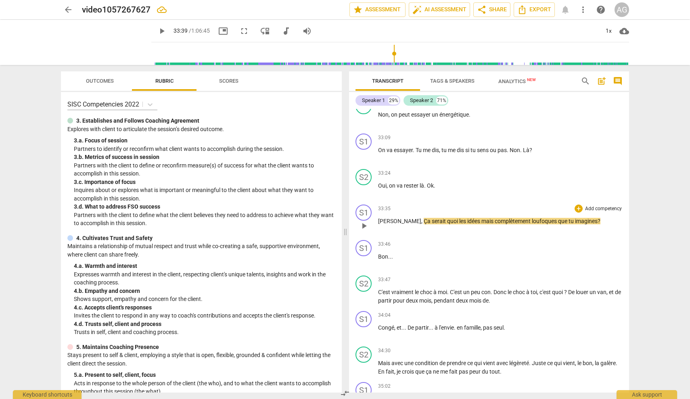
click at [364, 221] on span "play_arrow" at bounding box center [364, 226] width 10 height 10
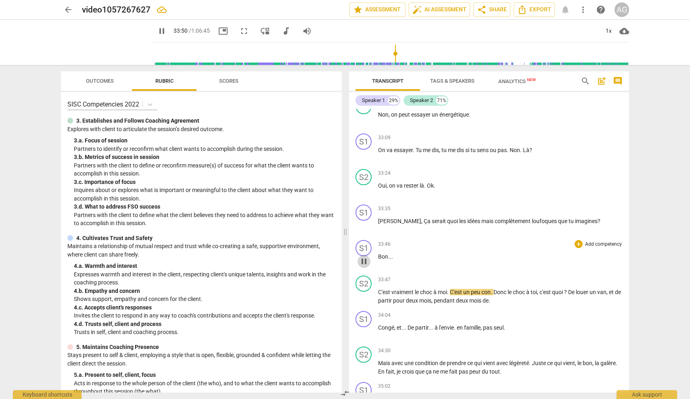
drag, startPoint x: 366, startPoint y: 244, endPoint x: 402, endPoint y: 247, distance: 36.5
click at [366, 257] on span "pause" at bounding box center [364, 262] width 10 height 10
type input "2030"
click at [391, 253] on span "." at bounding box center [392, 256] width 2 height 6
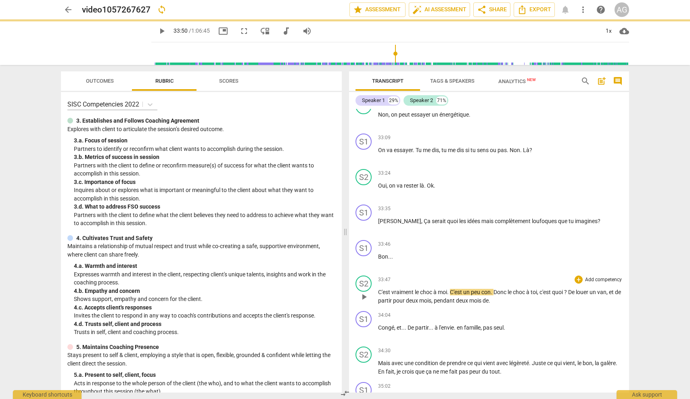
click at [379, 289] on span "C'est" at bounding box center [384, 292] width 13 height 6
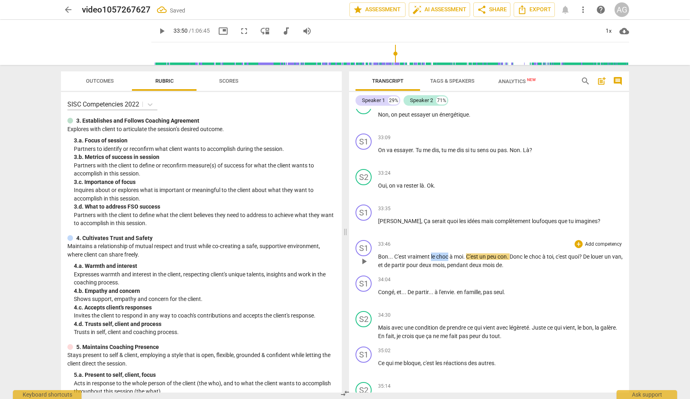
drag, startPoint x: 431, startPoint y: 239, endPoint x: 450, endPoint y: 238, distance: 19.0
click at [410, 253] on p "Bon . . . C'est vraiment le choc à moi . C'est un peu con . Donc le choc à toi …" at bounding box center [500, 261] width 245 height 17
click at [364, 257] on span "play_arrow" at bounding box center [364, 262] width 10 height 10
drag, startPoint x: 364, startPoint y: 243, endPoint x: 382, endPoint y: 243, distance: 17.8
click at [364, 257] on span "pause" at bounding box center [364, 262] width 10 height 10
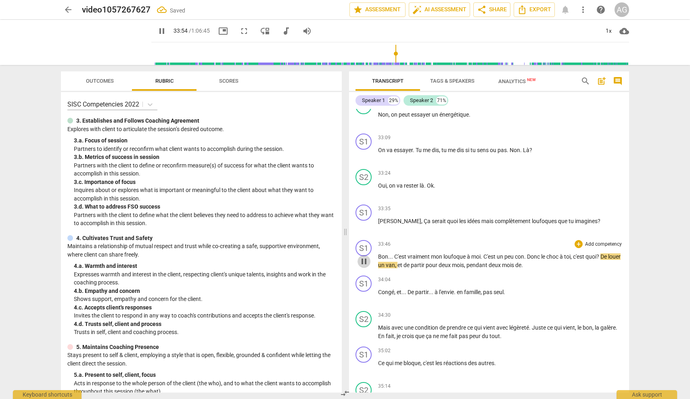
type input "2034"
drag, startPoint x: 528, startPoint y: 240, endPoint x: 485, endPoint y: 238, distance: 43.2
click at [410, 253] on p "Bon . . . C'est vraiment mon loufoque à moi . C'est un peu con . Donc le choc à…" at bounding box center [500, 261] width 245 height 17
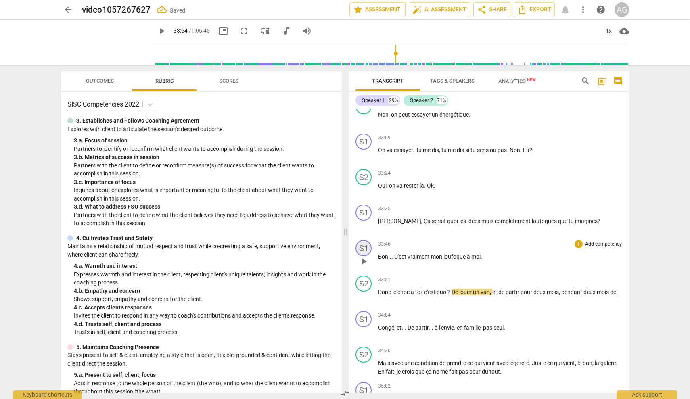
click at [366, 240] on div "S1" at bounding box center [364, 248] width 16 height 16
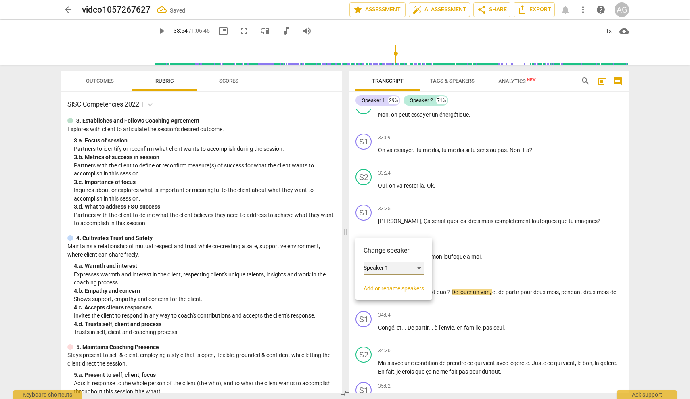
click at [376, 266] on div "Speaker 1" at bounding box center [394, 268] width 61 height 13
click at [391, 279] on li "Speaker 2" at bounding box center [394, 283] width 61 height 15
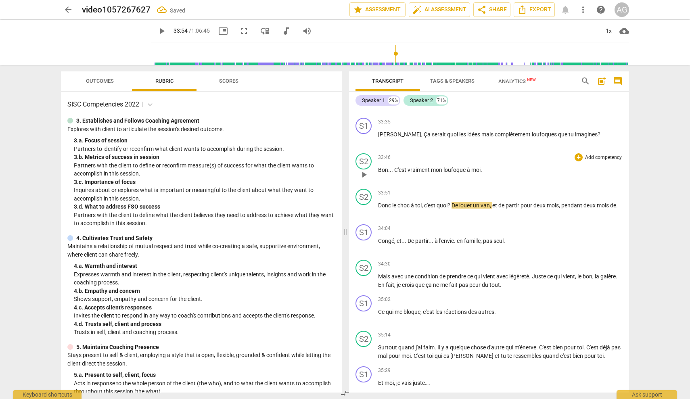
scroll to position [4061, 0]
drag, startPoint x: 393, startPoint y: 186, endPoint x: 413, endPoint y: 187, distance: 20.2
click at [410, 201] on p "Donc le choc à toi , c'est quoi ? De louer un van , et de partir pour deux mois…" at bounding box center [500, 205] width 245 height 8
drag, startPoint x: 466, startPoint y: 186, endPoint x: 459, endPoint y: 187, distance: 7.4
click at [410, 202] on span "?" at bounding box center [462, 205] width 4 height 6
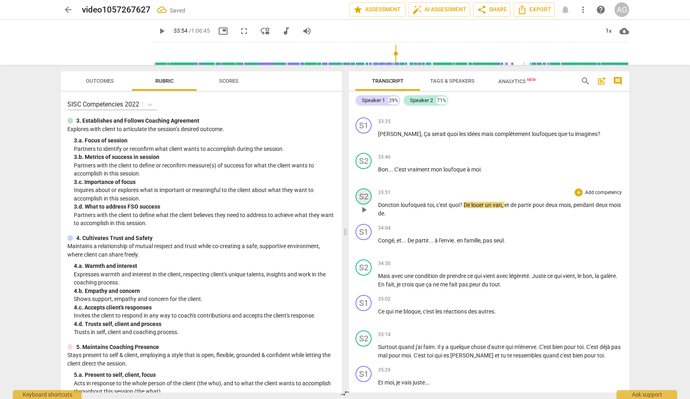
click at [364, 188] on div "S2" at bounding box center [364, 196] width 16 height 16
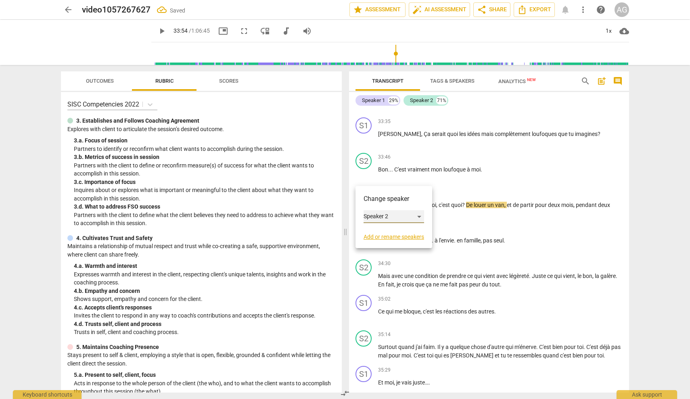
click at [381, 213] on div "Speaker 2" at bounding box center [394, 216] width 61 height 13
click at [392, 202] on li "Speaker 1" at bounding box center [394, 201] width 61 height 15
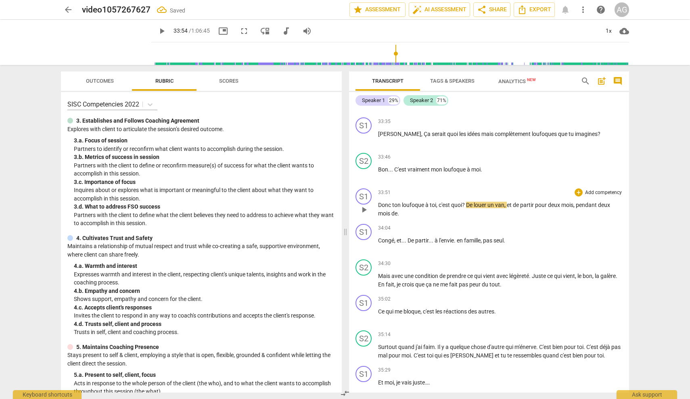
click at [410, 201] on p "Donc ton loufoque à toi , c'est quoi ? De louer un van , et de partir pour deux…" at bounding box center [500, 209] width 245 height 17
drag, startPoint x: 468, startPoint y: 188, endPoint x: 476, endPoint y: 189, distance: 8.2
click at [410, 202] on span "De" at bounding box center [470, 205] width 8 height 6
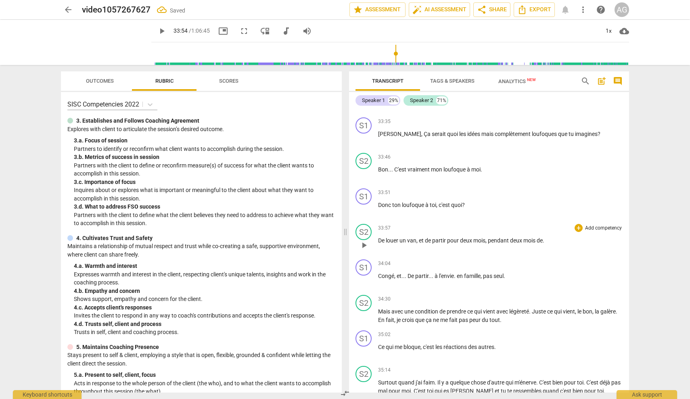
click at [366, 241] on span "play_arrow" at bounding box center [364, 246] width 10 height 10
click at [380, 273] on span "Congé" at bounding box center [386, 276] width 16 height 6
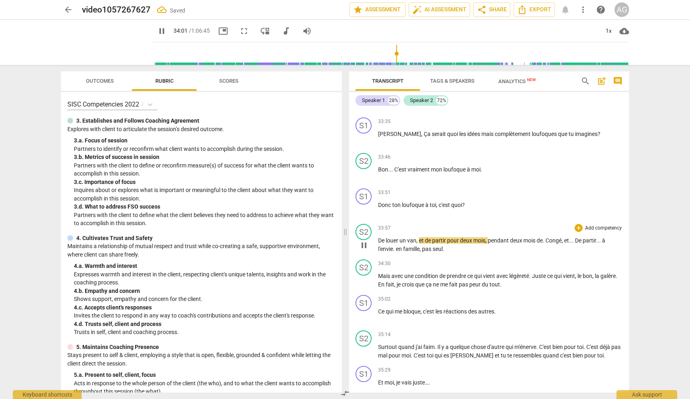
click at [410, 237] on span "Congé" at bounding box center [554, 240] width 16 height 6
type input "2043"
click at [410, 237] on span "," at bounding box center [560, 240] width 2 height 6
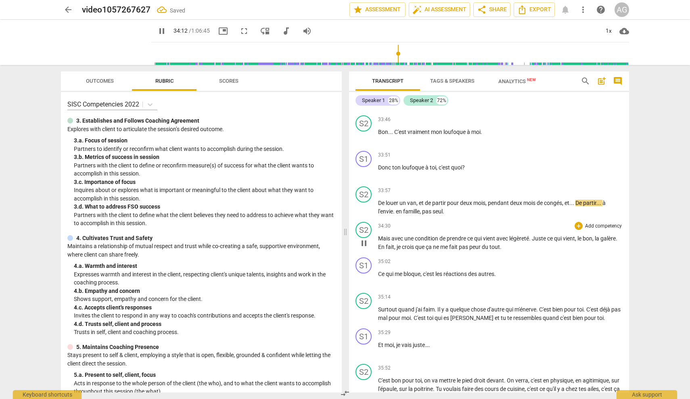
scroll to position [4113, 0]
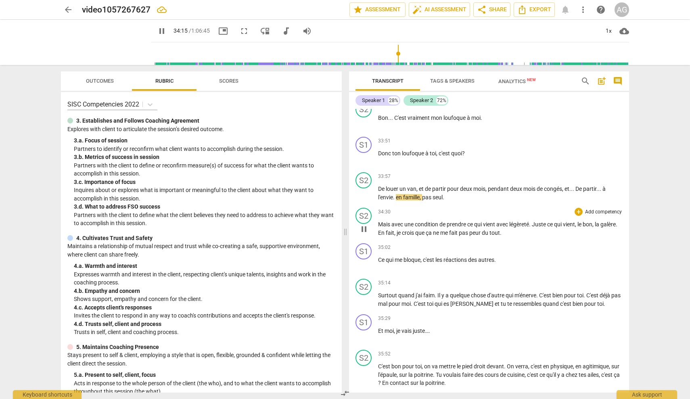
drag, startPoint x: 379, startPoint y: 207, endPoint x: 392, endPoint y: 209, distance: 13.1
click at [379, 221] on span "Mais" at bounding box center [384, 224] width 13 height 6
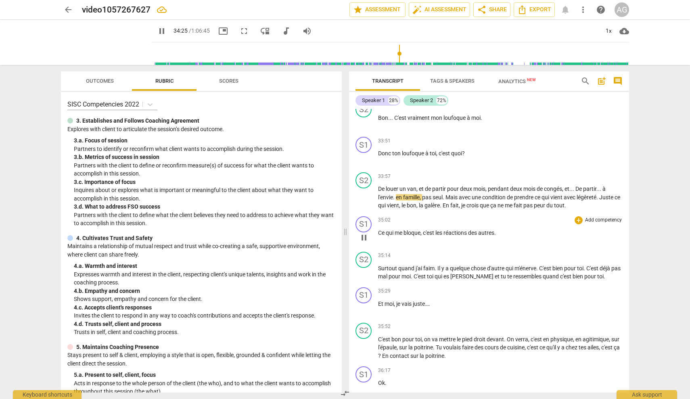
click at [379, 229] on p "Ce qui me bloque , c'est les réactions des autres ." at bounding box center [500, 233] width 245 height 8
click at [379, 230] on span "Ce" at bounding box center [382, 233] width 8 height 6
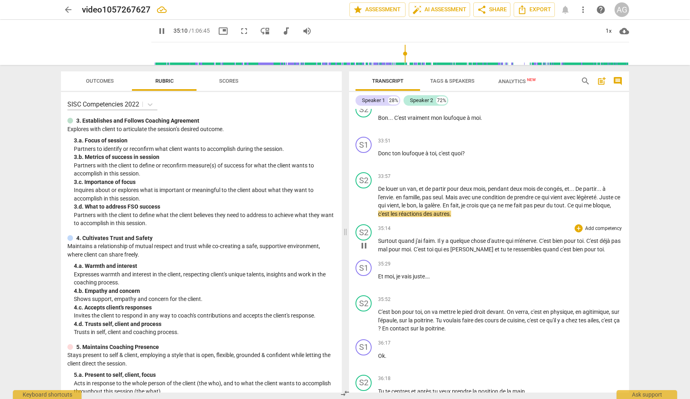
click at [379, 238] on span "Surtout" at bounding box center [388, 241] width 20 height 6
click at [366, 241] on span "pause" at bounding box center [364, 246] width 10 height 10
type input "2121"
drag, startPoint x: 516, startPoint y: 223, endPoint x: 538, endPoint y: 221, distance: 21.9
click at [410, 237] on p "Surtout quand j'ai faim . Il y a quelque chose d'autre qui m'énerve . C'est bie…" at bounding box center [500, 245] width 245 height 17
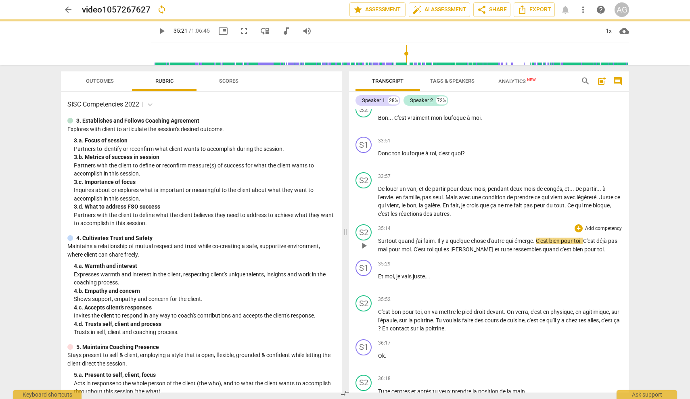
click at [364, 241] on span "play_arrow" at bounding box center [364, 246] width 10 height 10
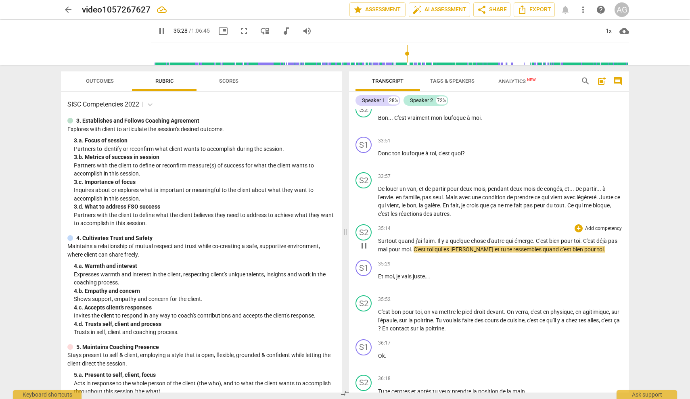
click at [364, 241] on span "pause" at bounding box center [364, 246] width 10 height 10
type input "2129"
drag, startPoint x: 481, startPoint y: 230, endPoint x: 500, endPoint y: 233, distance: 19.2
click at [410, 246] on span "[PERSON_NAME]" at bounding box center [472, 249] width 44 height 6
drag, startPoint x: 495, startPoint y: 231, endPoint x: 529, endPoint y: 231, distance: 34.3
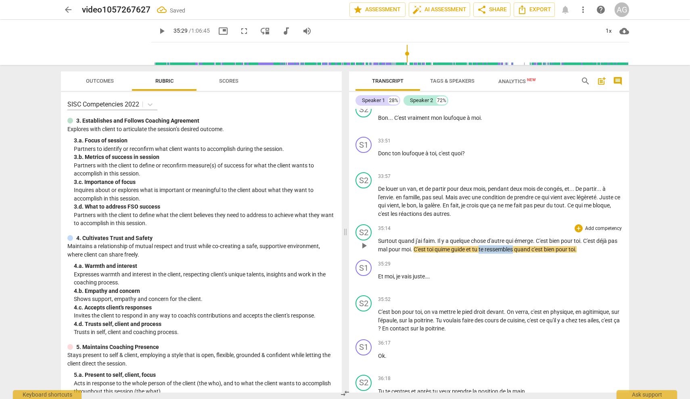
click at [410, 237] on p "Surtout quand j'ai faim . Il y a quelque chose d'autre qui émerge . C'est bien …" at bounding box center [500, 245] width 245 height 17
click at [362, 241] on span "play_arrow" at bounding box center [364, 246] width 10 height 10
click at [364, 241] on span "pause" at bounding box center [364, 246] width 10 height 10
click at [363, 241] on span "play_arrow" at bounding box center [364, 246] width 10 height 10
click at [366, 241] on span "pause" at bounding box center [364, 246] width 10 height 10
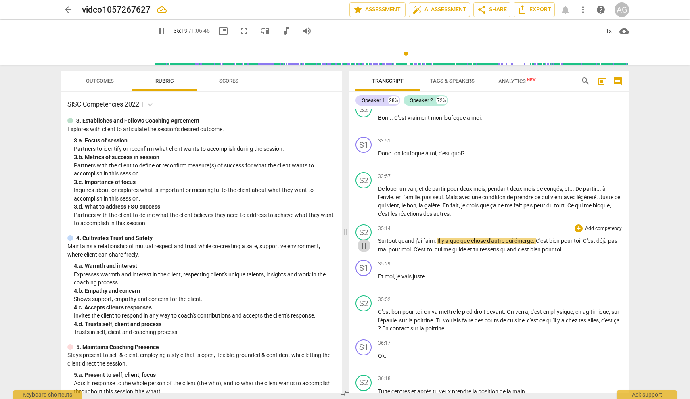
type input "2120"
drag, startPoint x: 437, startPoint y: 223, endPoint x: 379, endPoint y: 220, distance: 57.8
click at [379, 237] on p "Surtout quand j'ai faim . Il y a quelque chose d'autre qui émerge . C'est bien …" at bounding box center [500, 245] width 245 height 17
click at [410, 238] on span "quelque" at bounding box center [444, 241] width 21 height 6
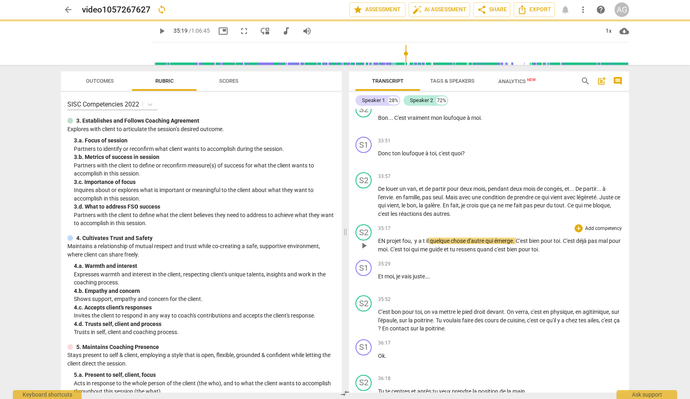
drag, startPoint x: 517, startPoint y: 224, endPoint x: 522, endPoint y: 224, distance: 5.3
click at [410, 238] on span "." at bounding box center [514, 241] width 3 height 6
click at [410, 272] on p "Et moi , je vais juste… ." at bounding box center [500, 276] width 245 height 8
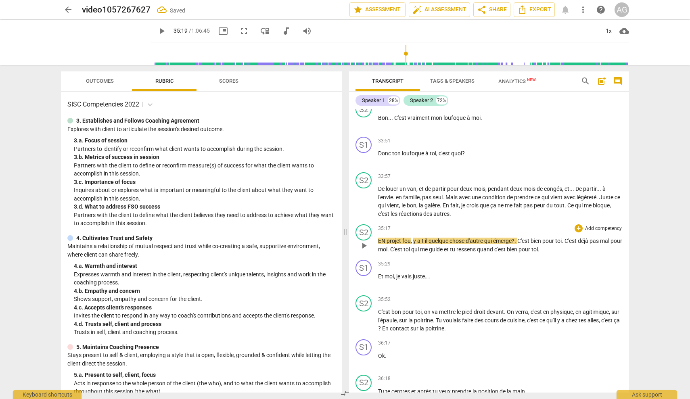
click at [364, 241] on span "play_arrow" at bounding box center [364, 246] width 10 height 10
click at [364, 241] on span "pause" at bounding box center [364, 246] width 10 height 10
type input "2128"
click at [410, 238] on span "C'est" at bounding box center [523, 241] width 13 height 6
drag, startPoint x: 566, startPoint y: 222, endPoint x: 588, endPoint y: 226, distance: 21.8
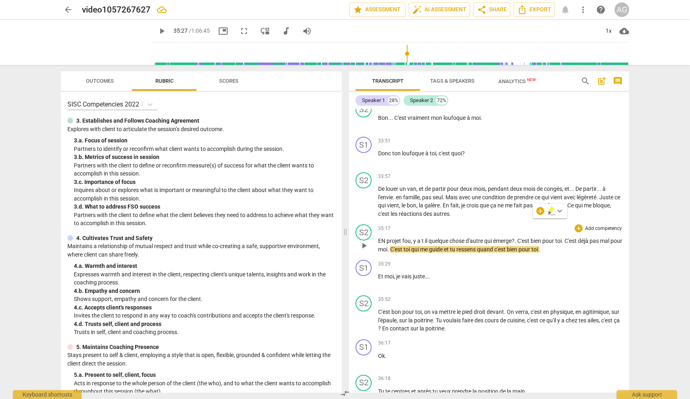
click at [410, 237] on p "EN projet fou , y a t il quelque chose d'autre qui émerge ? . C'est bien pour t…" at bounding box center [500, 245] width 245 height 17
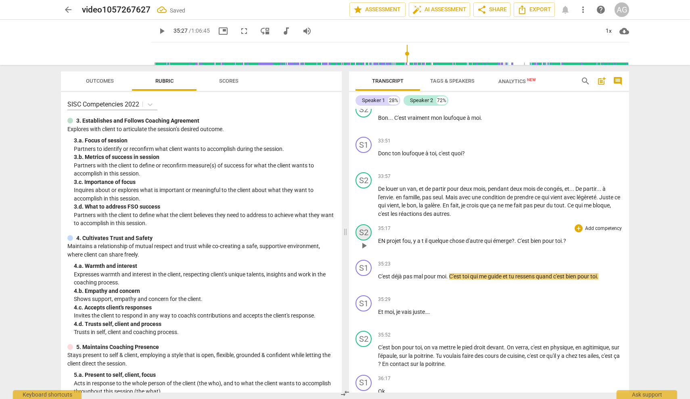
click at [368, 224] on div "S2" at bounding box center [364, 232] width 16 height 16
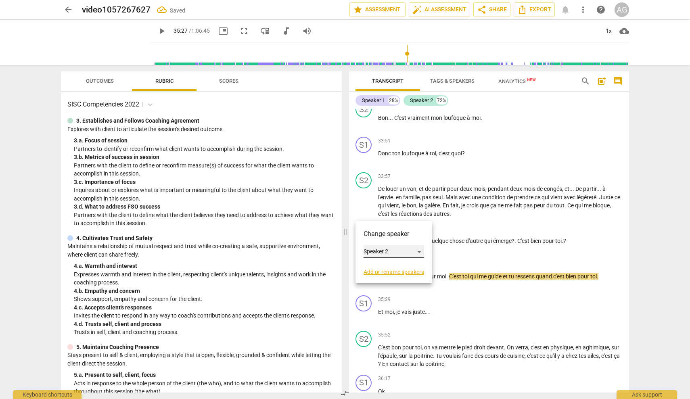
click at [387, 252] on div "Speaker 2" at bounding box center [394, 251] width 61 height 13
click at [391, 236] on li "Speaker 1" at bounding box center [394, 236] width 61 height 15
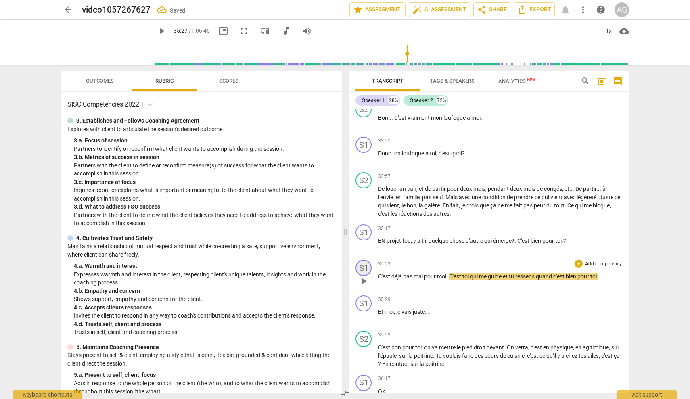
click at [364, 260] on div "S1" at bounding box center [364, 268] width 16 height 16
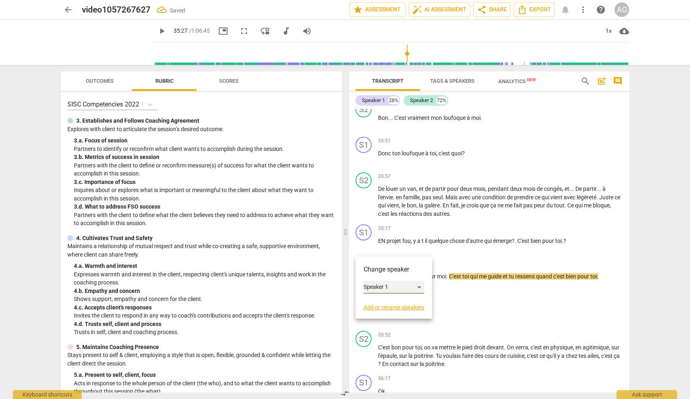
click at [380, 285] on div "Speaker 1" at bounding box center [394, 287] width 61 height 13
click at [386, 304] on li "Speaker 2" at bounding box center [394, 302] width 61 height 15
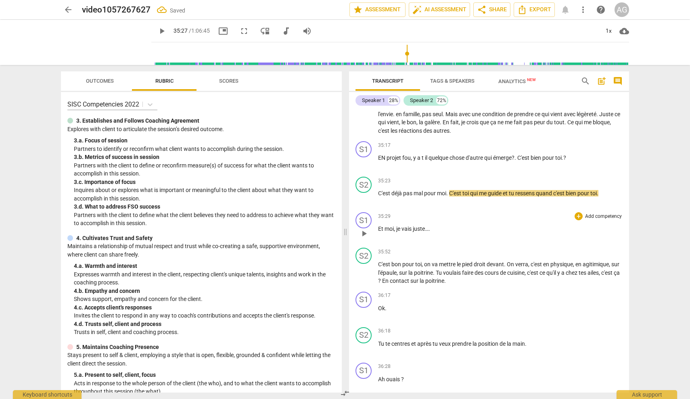
scroll to position [4196, 0]
click at [366, 228] on span "play_arrow" at bounding box center [364, 233] width 10 height 10
click at [366, 228] on span "pause" at bounding box center [364, 233] width 10 height 10
type input "2144"
click at [379, 225] on span "Et" at bounding box center [381, 228] width 6 height 6
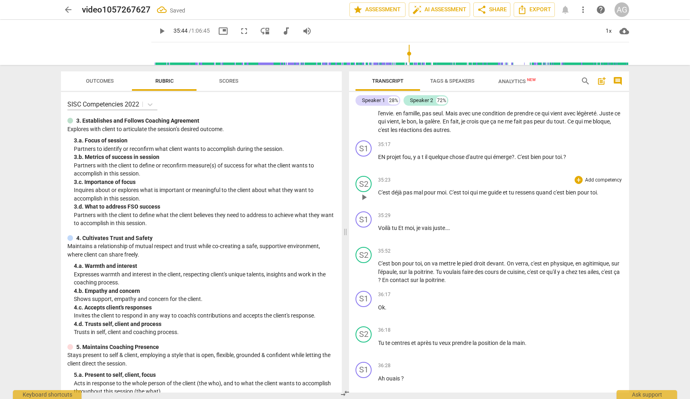
click at [410, 189] on span "C'est" at bounding box center [455, 192] width 13 height 6
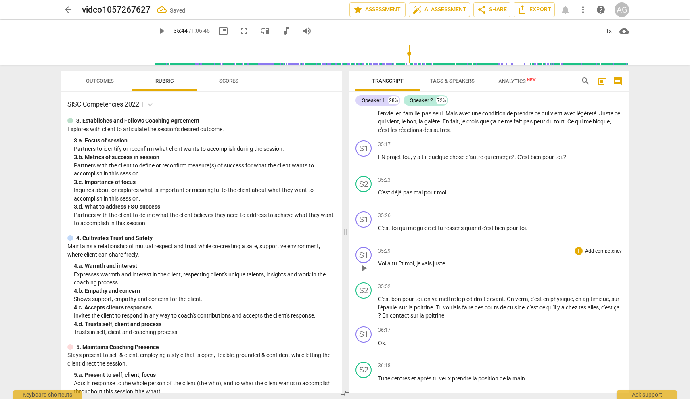
click at [378, 263] on div "play_arrow pause" at bounding box center [368, 268] width 21 height 10
click at [379, 260] on span "Voilà" at bounding box center [385, 263] width 14 height 6
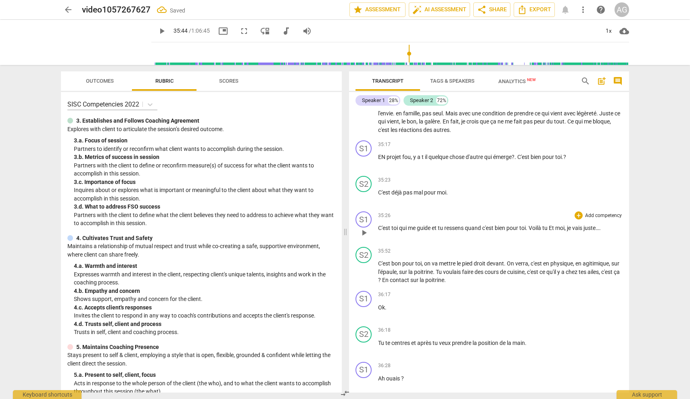
click at [410, 225] on span "Et" at bounding box center [552, 228] width 6 height 6
click at [363, 268] on span "play_arrow" at bounding box center [364, 273] width 10 height 10
click at [363, 268] on span "pause" at bounding box center [364, 273] width 10 height 10
type input "2155"
drag, startPoint x: 454, startPoint y: 217, endPoint x: 458, endPoint y: 218, distance: 4.5
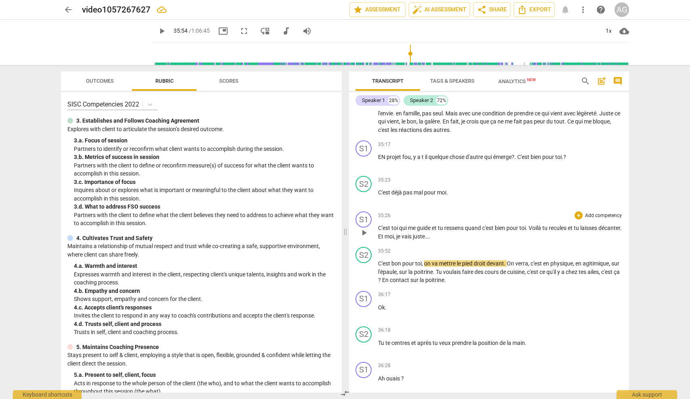
click at [410, 233] on span "juste…" at bounding box center [421, 236] width 16 height 6
drag, startPoint x: 441, startPoint y: 218, endPoint x: 403, endPoint y: 218, distance: 37.9
click at [403, 224] on p "C'est toi qui me guide et tu ressens quand c'est bien pour toi . Voilà tu recul…" at bounding box center [500, 232] width 245 height 17
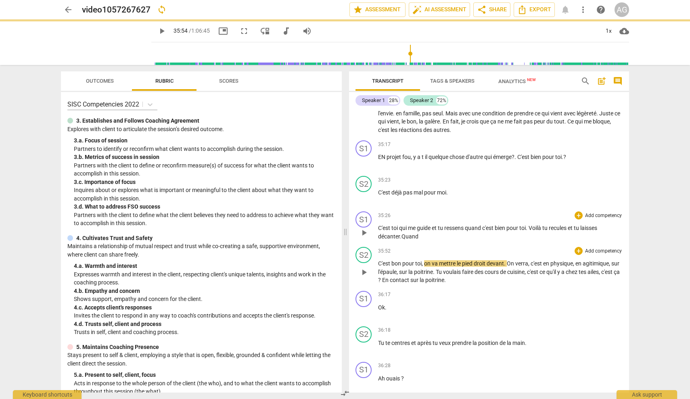
drag, startPoint x: 383, startPoint y: 245, endPoint x: 408, endPoint y: 243, distance: 25.9
click at [383, 260] on span "C'est" at bounding box center [384, 263] width 13 height 6
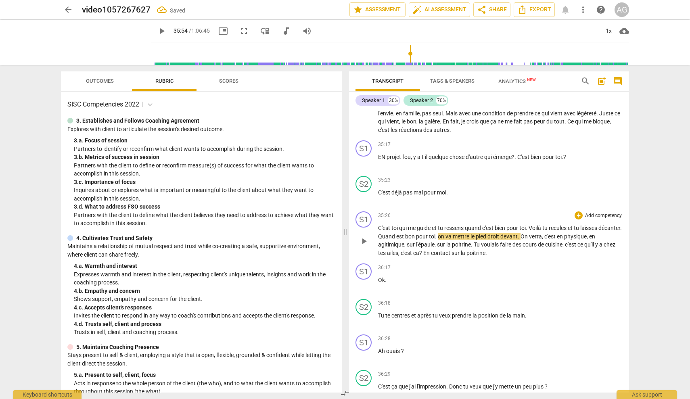
click at [410, 224] on p "C'est toi qui me guide et tu ressens quand c'est bien pour toi . Voilà tu recul…" at bounding box center [500, 240] width 245 height 33
click at [405, 233] on span "est" at bounding box center [400, 236] width 9 height 6
click at [366, 236] on span "play_arrow" at bounding box center [364, 241] width 10 height 10
drag, startPoint x: 365, startPoint y: 221, endPoint x: 396, endPoint y: 224, distance: 31.2
click at [365, 236] on span "pause" at bounding box center [364, 241] width 10 height 10
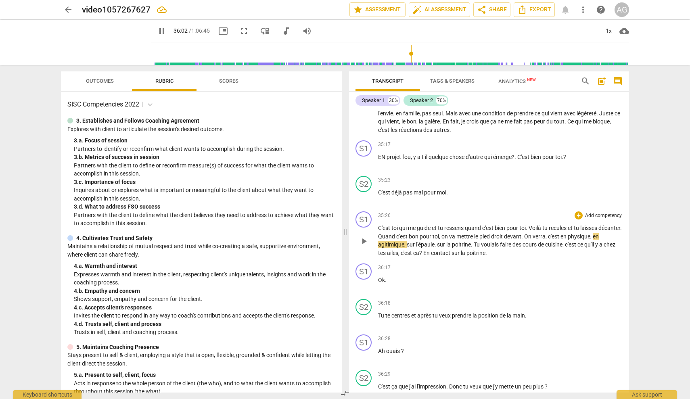
type input "2162"
click at [410, 233] on span "c'est" at bounding box center [554, 236] width 13 height 6
drag, startPoint x: 412, startPoint y: 226, endPoint x: 439, endPoint y: 227, distance: 26.6
click at [410, 227] on p "C'est toi qui me guide et tu ressens quand c'est bien pour toi . Voilà tu recul…" at bounding box center [500, 240] width 245 height 33
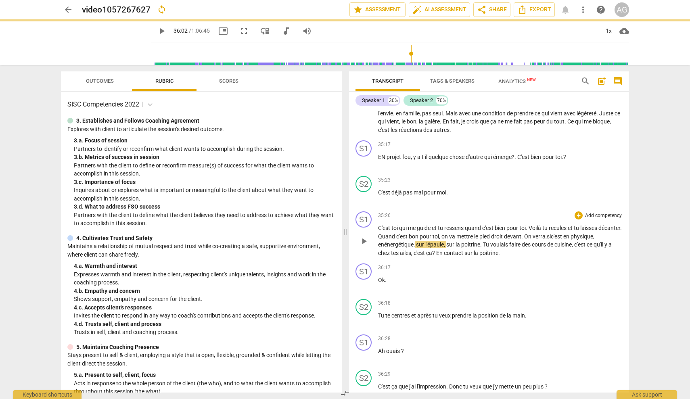
click at [366, 236] on span "play_arrow" at bounding box center [364, 241] width 10 height 10
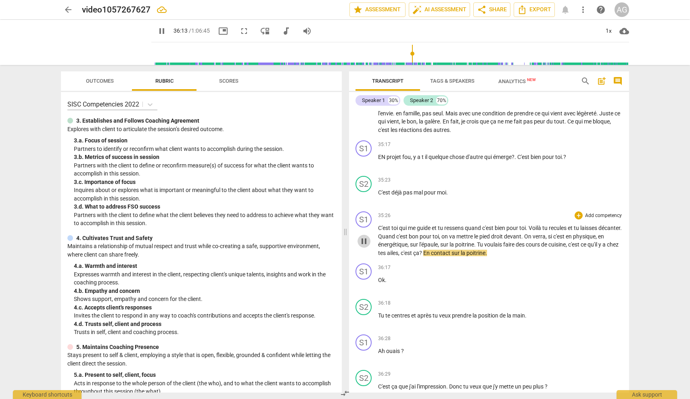
click at [366, 236] on span "pause" at bounding box center [364, 241] width 10 height 10
click at [366, 236] on span "play_arrow" at bounding box center [364, 241] width 10 height 10
drag, startPoint x: 464, startPoint y: 234, endPoint x: 469, endPoint y: 235, distance: 5.3
click at [410, 250] on span "?" at bounding box center [421, 253] width 4 height 6
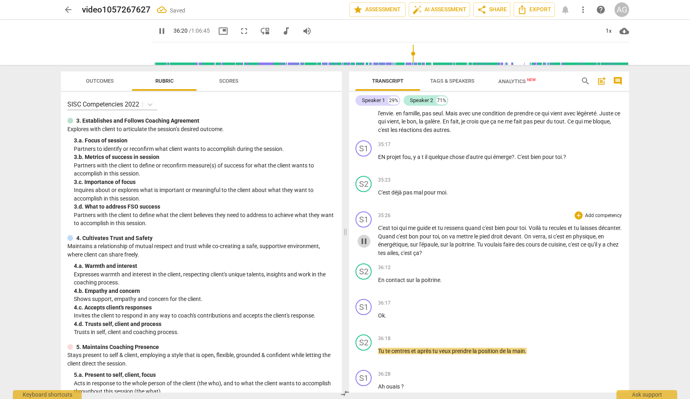
drag, startPoint x: 364, startPoint y: 223, endPoint x: 371, endPoint y: 225, distance: 6.8
click at [365, 236] on span "pause" at bounding box center [364, 241] width 10 height 10
click at [366, 236] on span "play_arrow" at bounding box center [364, 241] width 10 height 10
click at [366, 236] on span "pause" at bounding box center [364, 241] width 10 height 10
type input "2142"
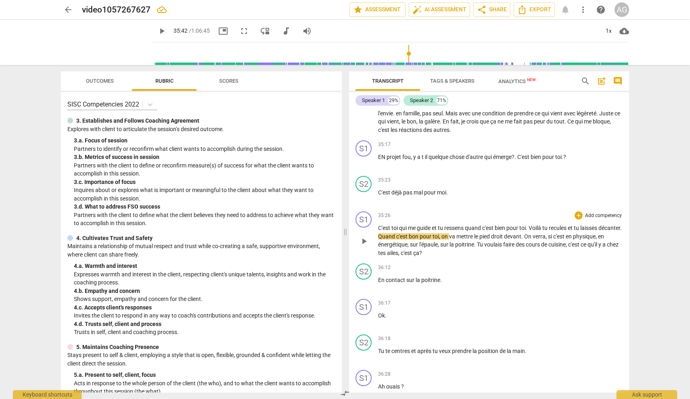
click at [410, 224] on p "C'est toi qui me guide et tu ressens quand c'est bien pour toi . Voilà tu recul…" at bounding box center [500, 240] width 245 height 33
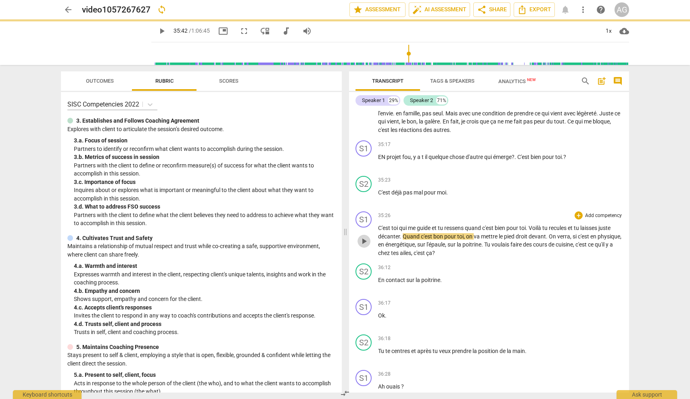
click at [365, 236] on span "play_arrow" at bounding box center [364, 241] width 10 height 10
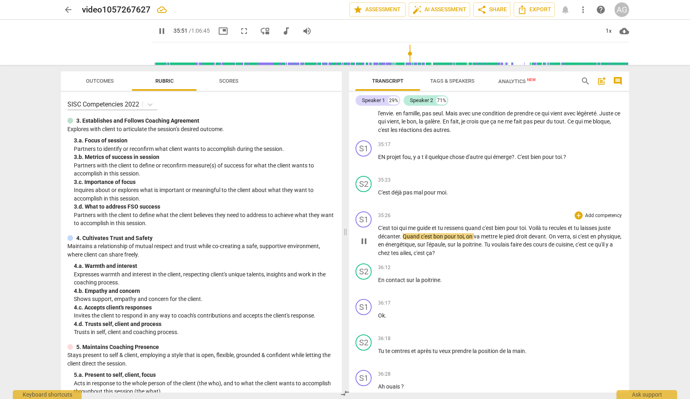
click at [367, 236] on span "pause" at bounding box center [364, 241] width 10 height 10
type input "2152"
